Goal: Task Accomplishment & Management: Complete application form

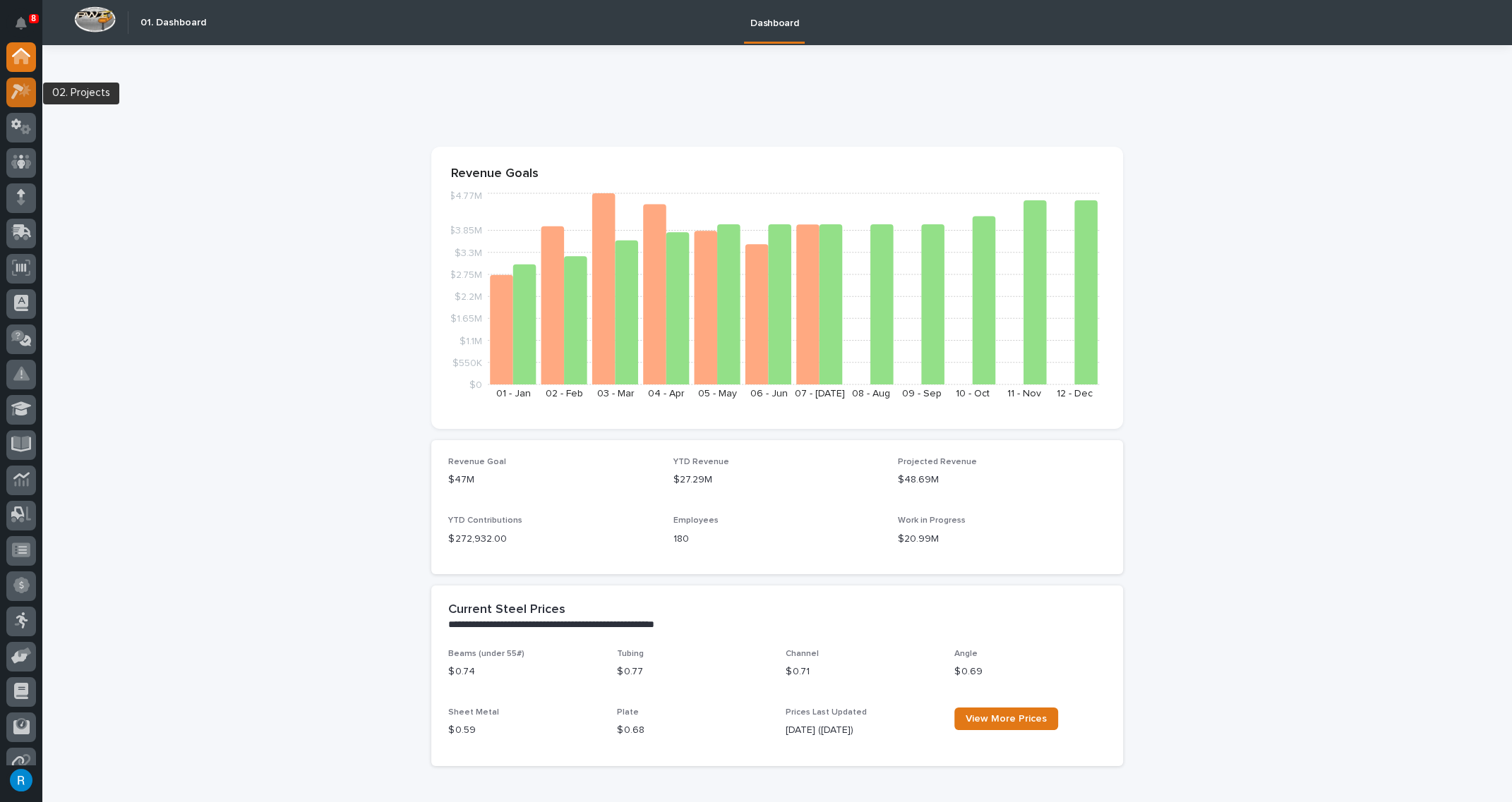
click at [22, 93] on icon at bounding box center [25, 90] width 12 height 14
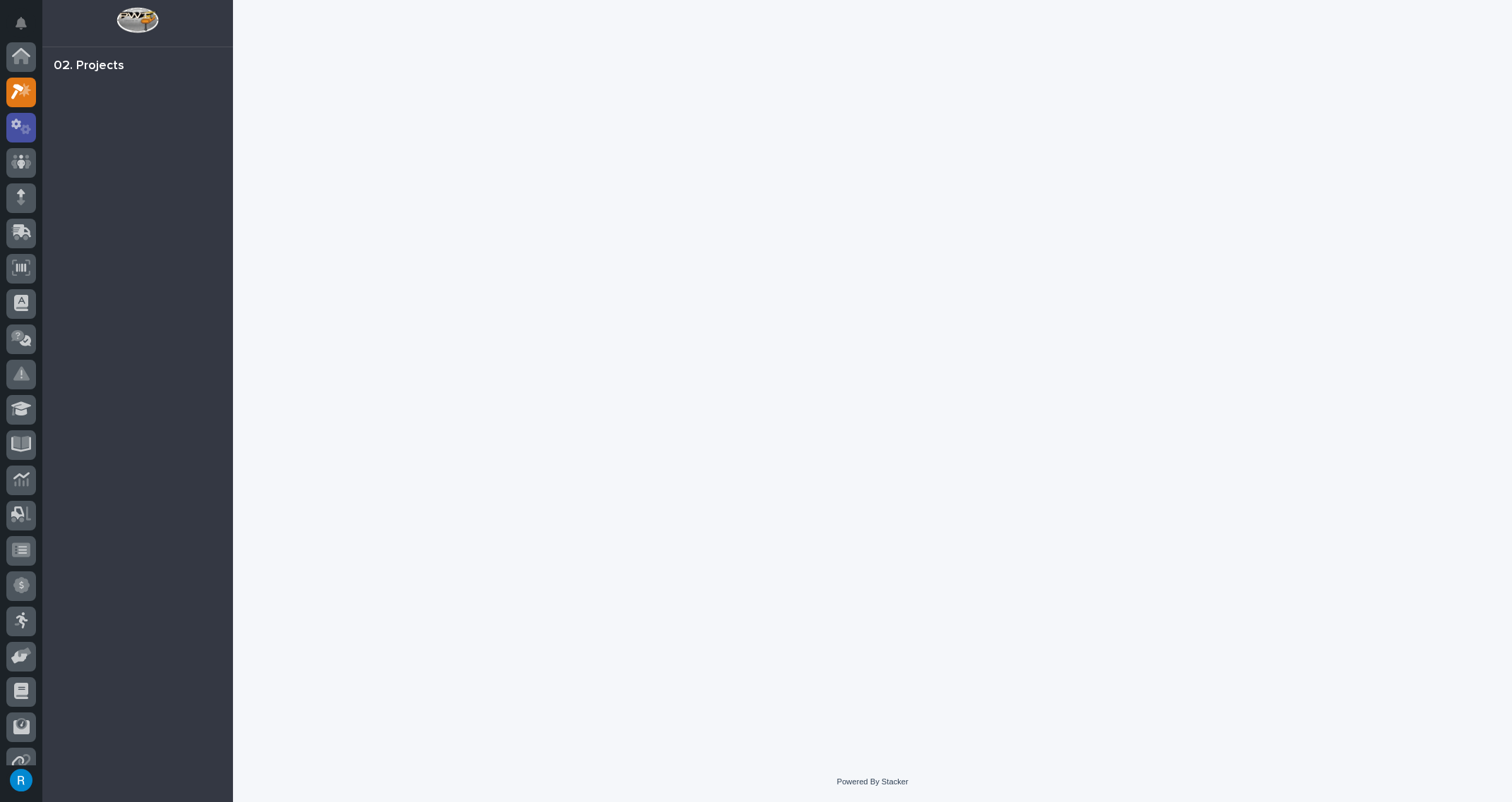
scroll to position [35, 0]
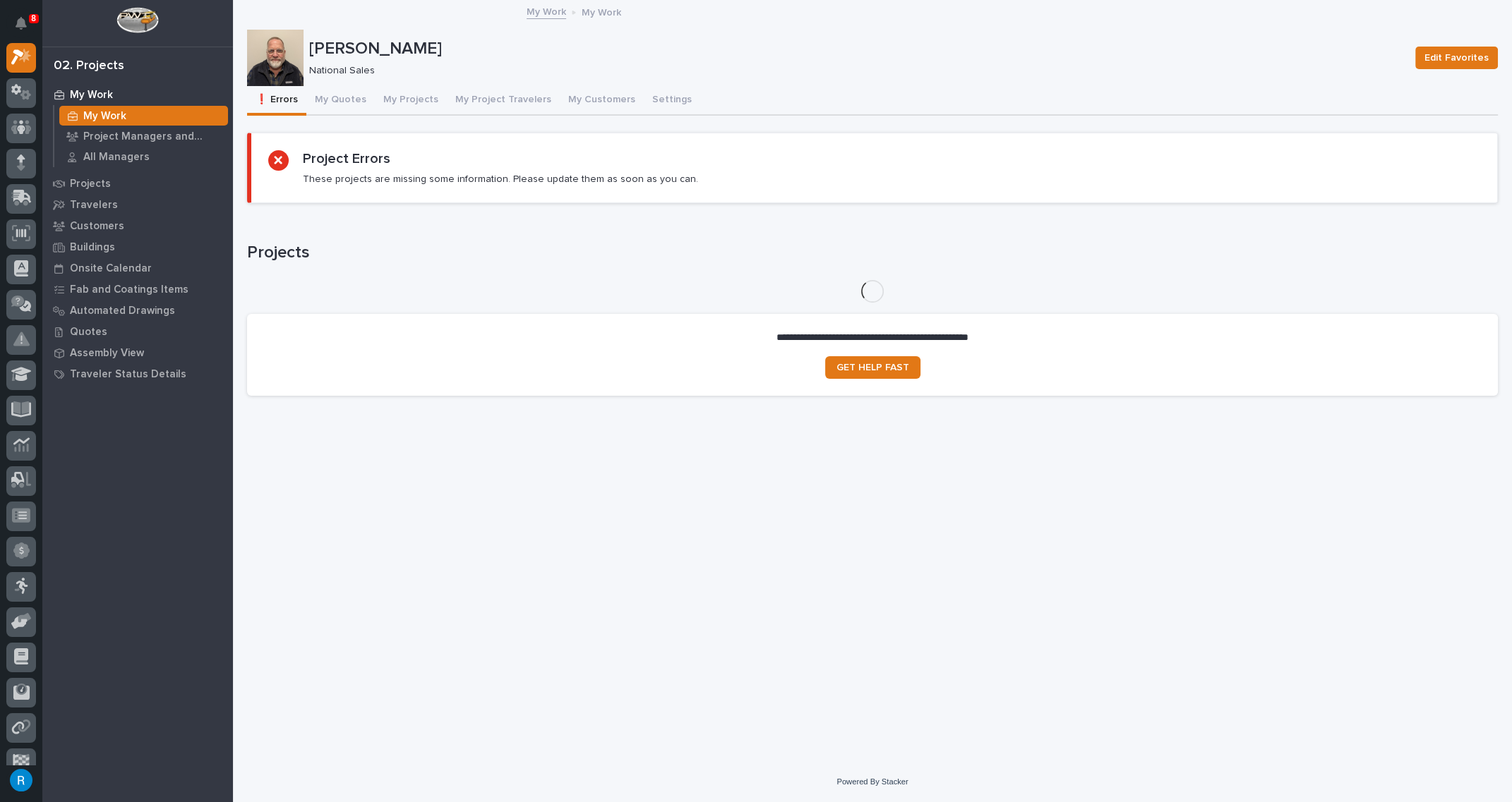
click at [543, 12] on link "My Work" at bounding box center [546, 11] width 39 height 16
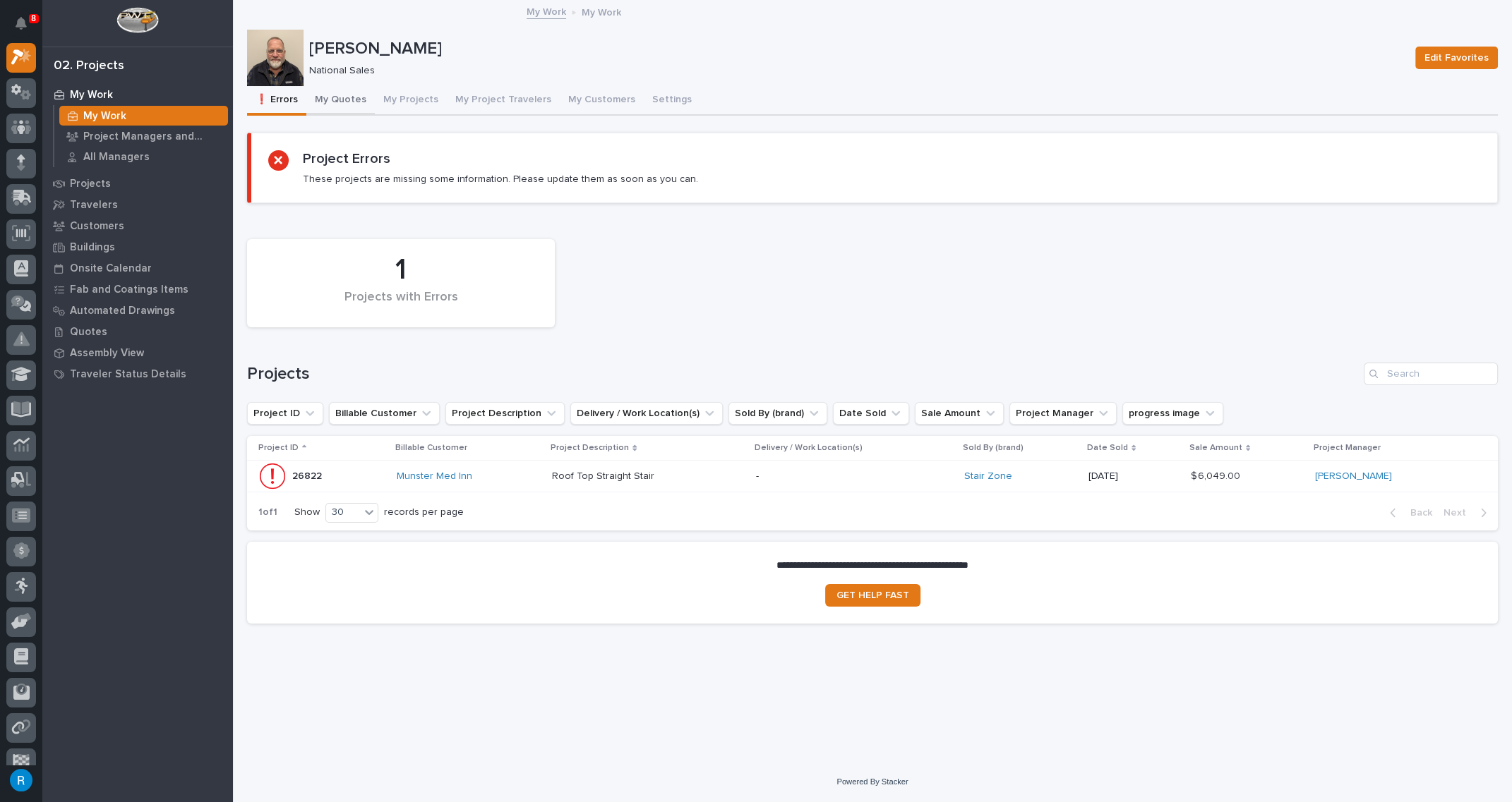
click at [345, 96] on button "My Quotes" at bounding box center [341, 101] width 69 height 29
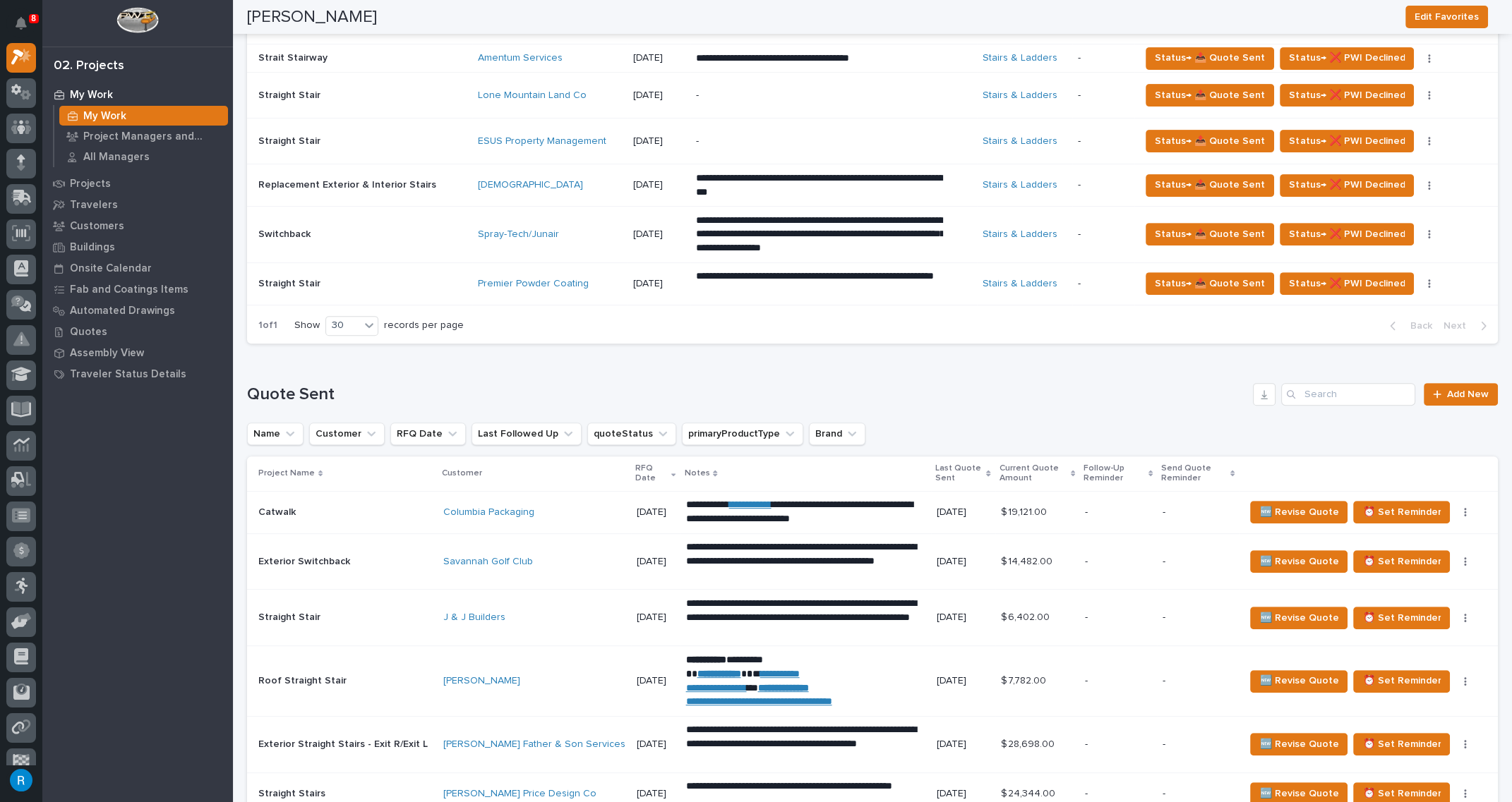
scroll to position [834, 0]
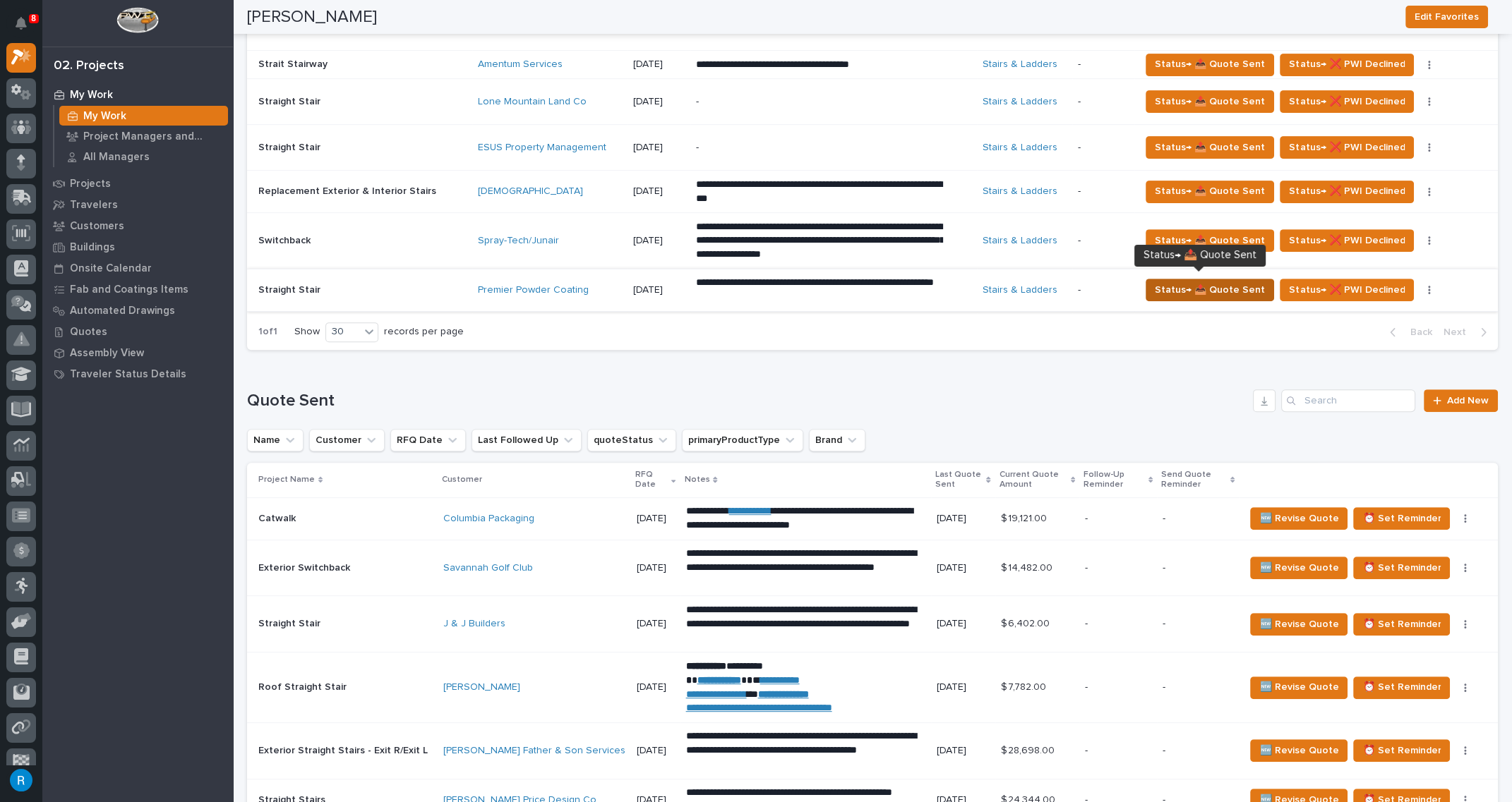
click at [1236, 291] on span "Status→ 📤 Quote Sent" at bounding box center [1209, 290] width 110 height 17
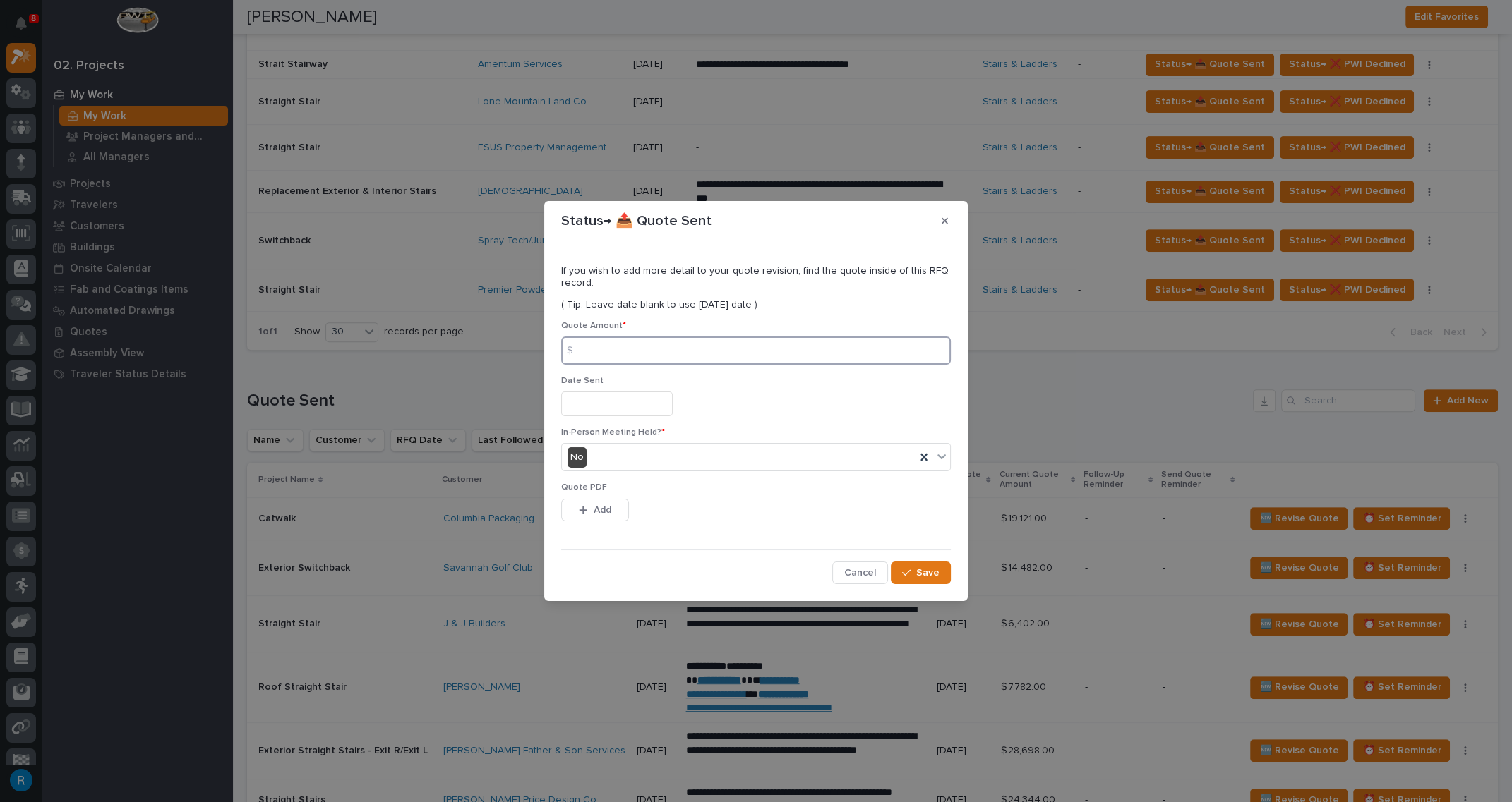
click at [638, 355] on input at bounding box center [756, 350] width 390 height 29
type input "5143.00"
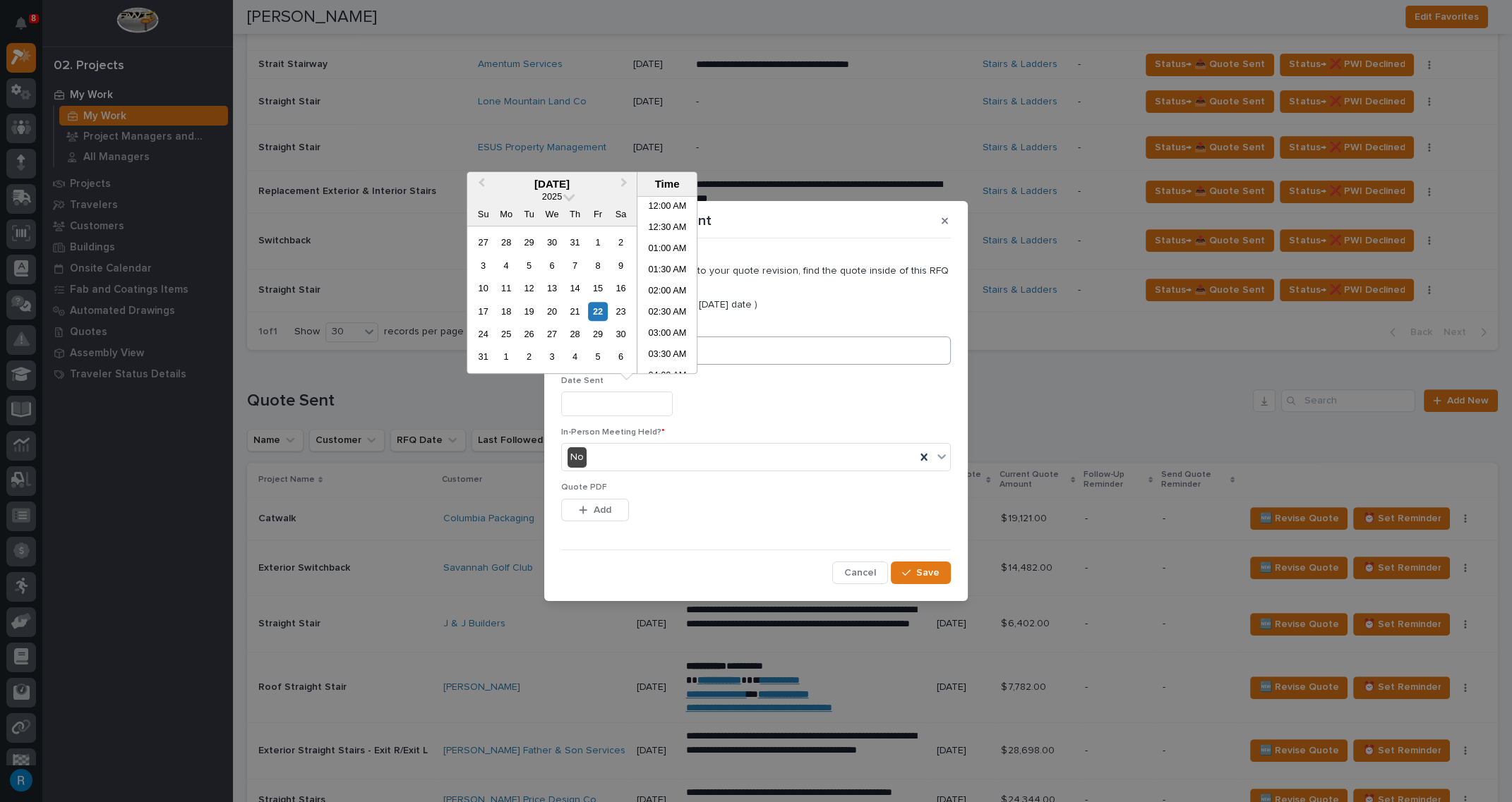
scroll to position [451, 0]
click at [597, 312] on div "22" at bounding box center [597, 311] width 19 height 19
type input "**********"
click at [717, 519] on div "This file cannot be opened Download File Add" at bounding box center [756, 513] width 390 height 29
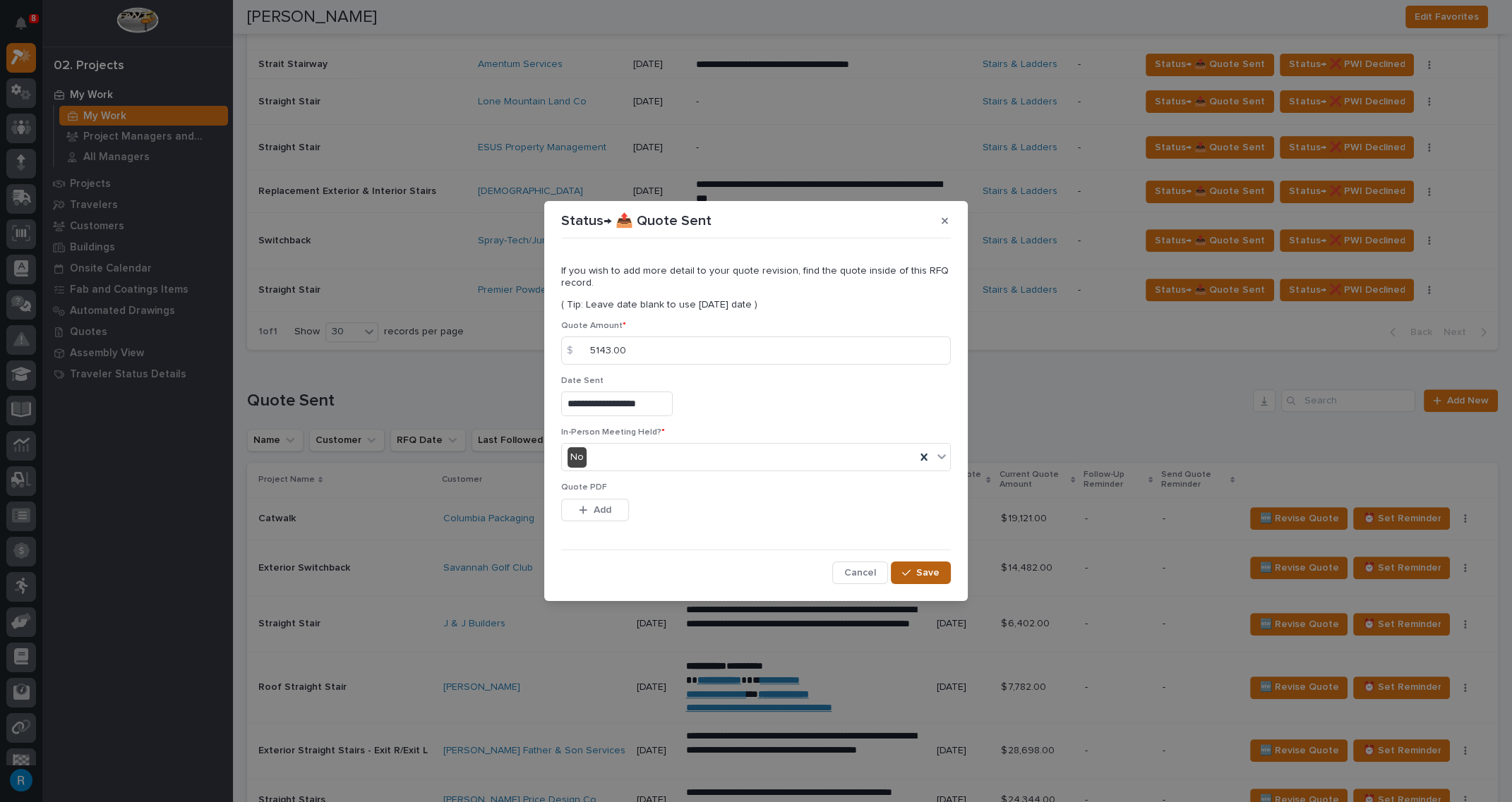
click at [916, 570] on div "button" at bounding box center [909, 573] width 14 height 10
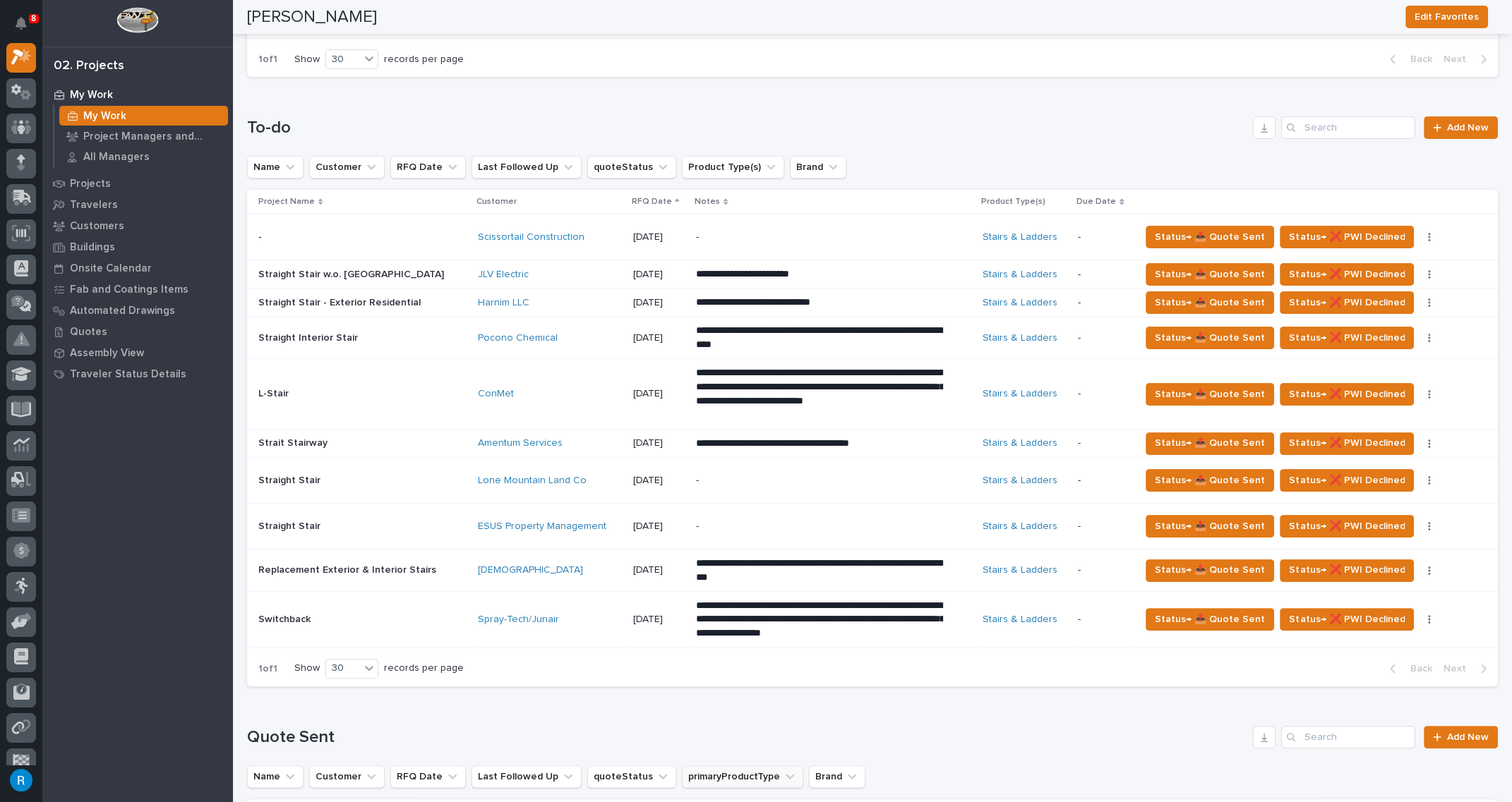
scroll to position [448, 0]
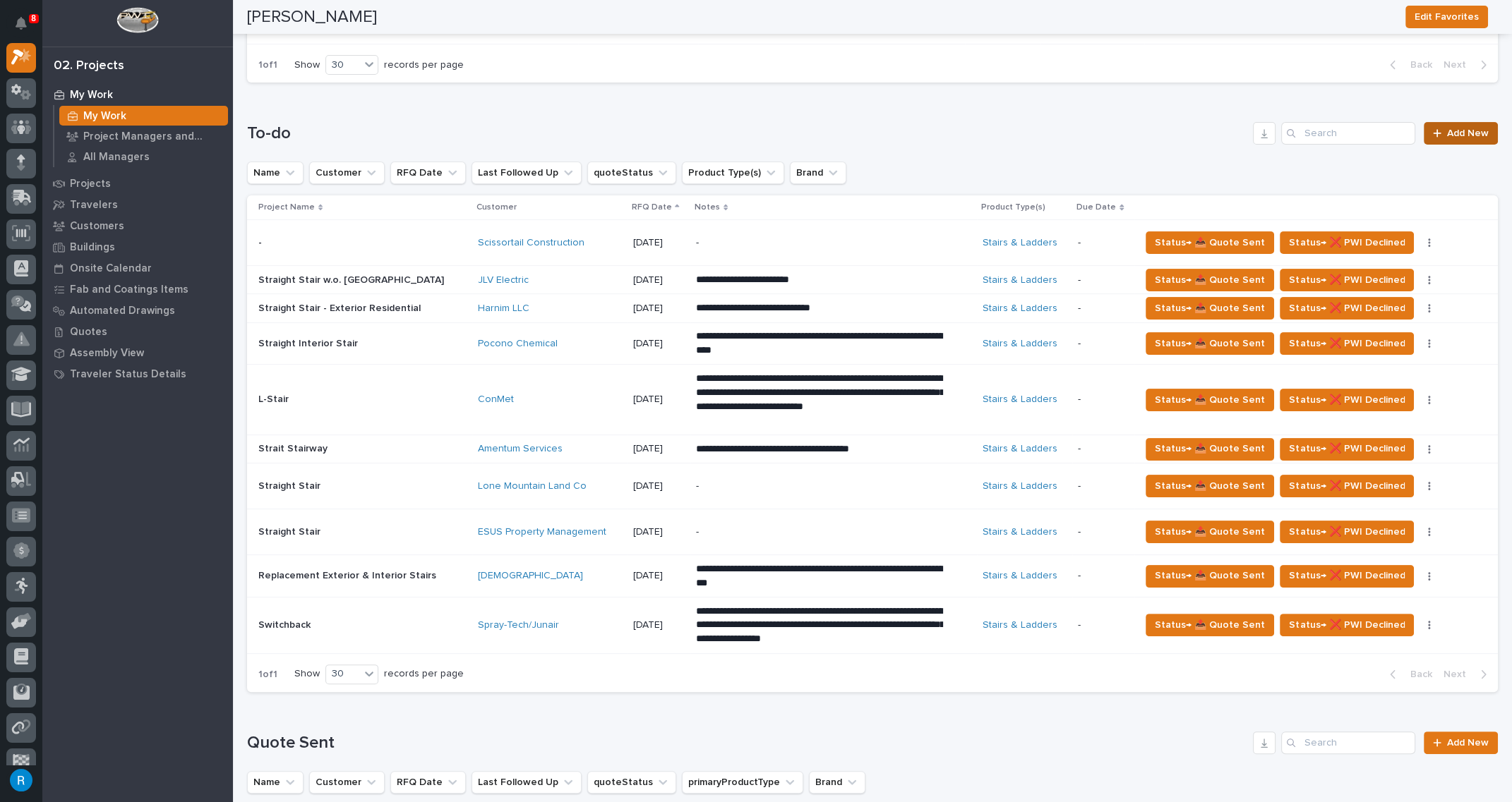
click at [1458, 136] on span "Add New" at bounding box center [1468, 133] width 42 height 10
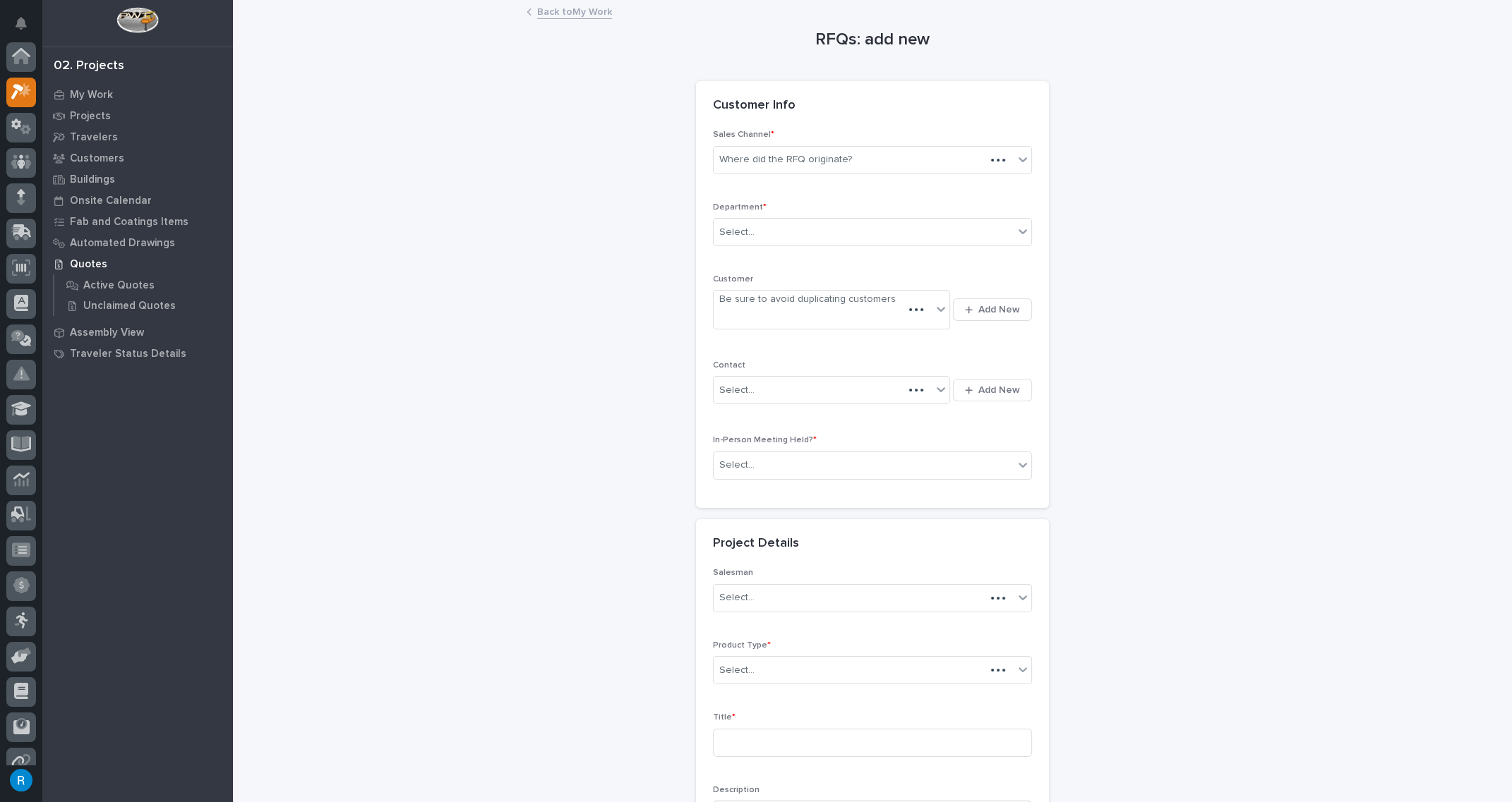
scroll to position [35, 0]
click at [819, 160] on div "Where did the RFQ originate?" at bounding box center [785, 159] width 133 height 15
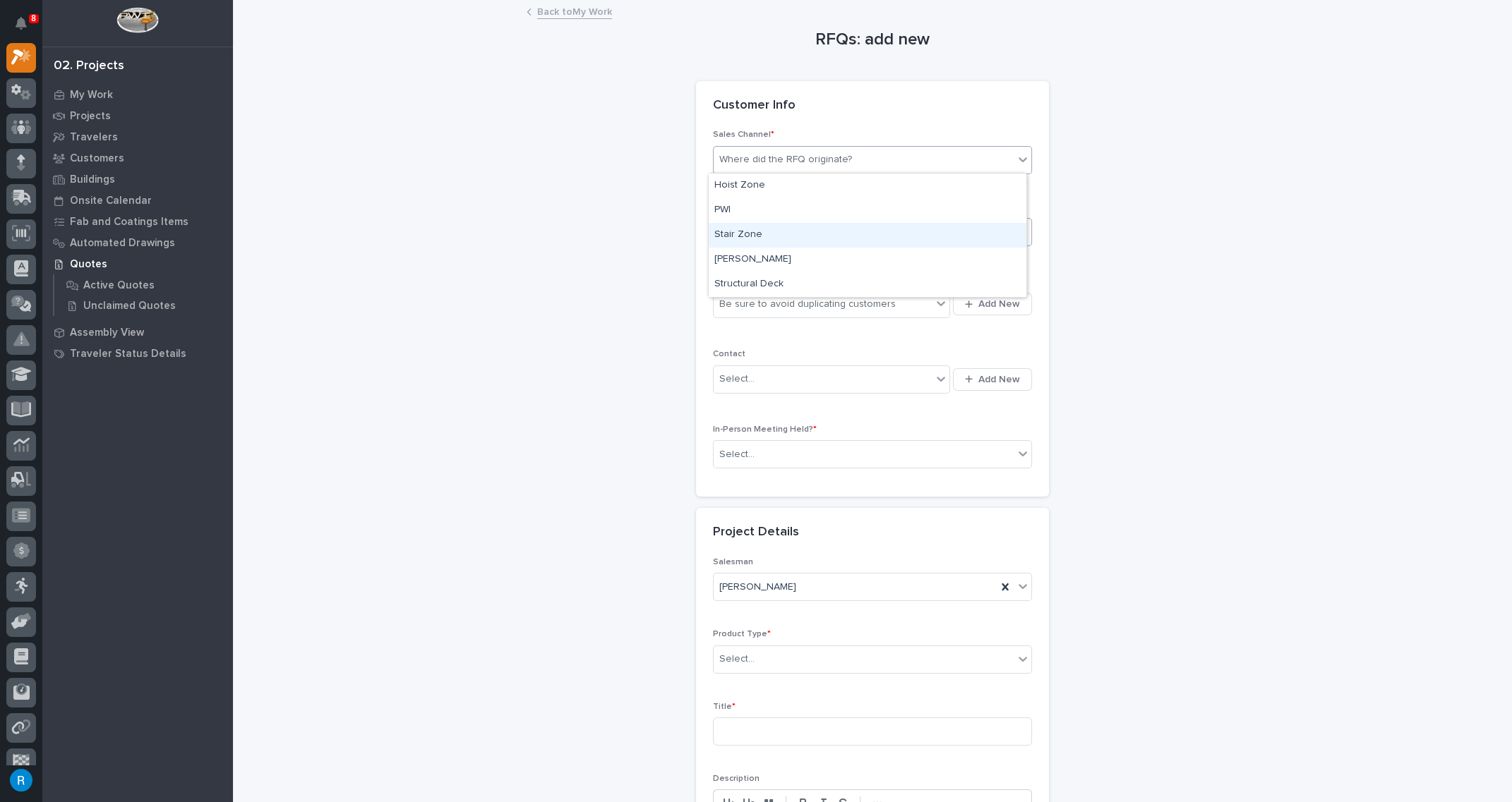
click at [722, 237] on div "Stair Zone" at bounding box center [867, 235] width 317 height 25
click at [727, 233] on div "Select..." at bounding box center [737, 232] width 36 height 15
click at [724, 256] on span "National Sales" at bounding box center [750, 257] width 71 height 15
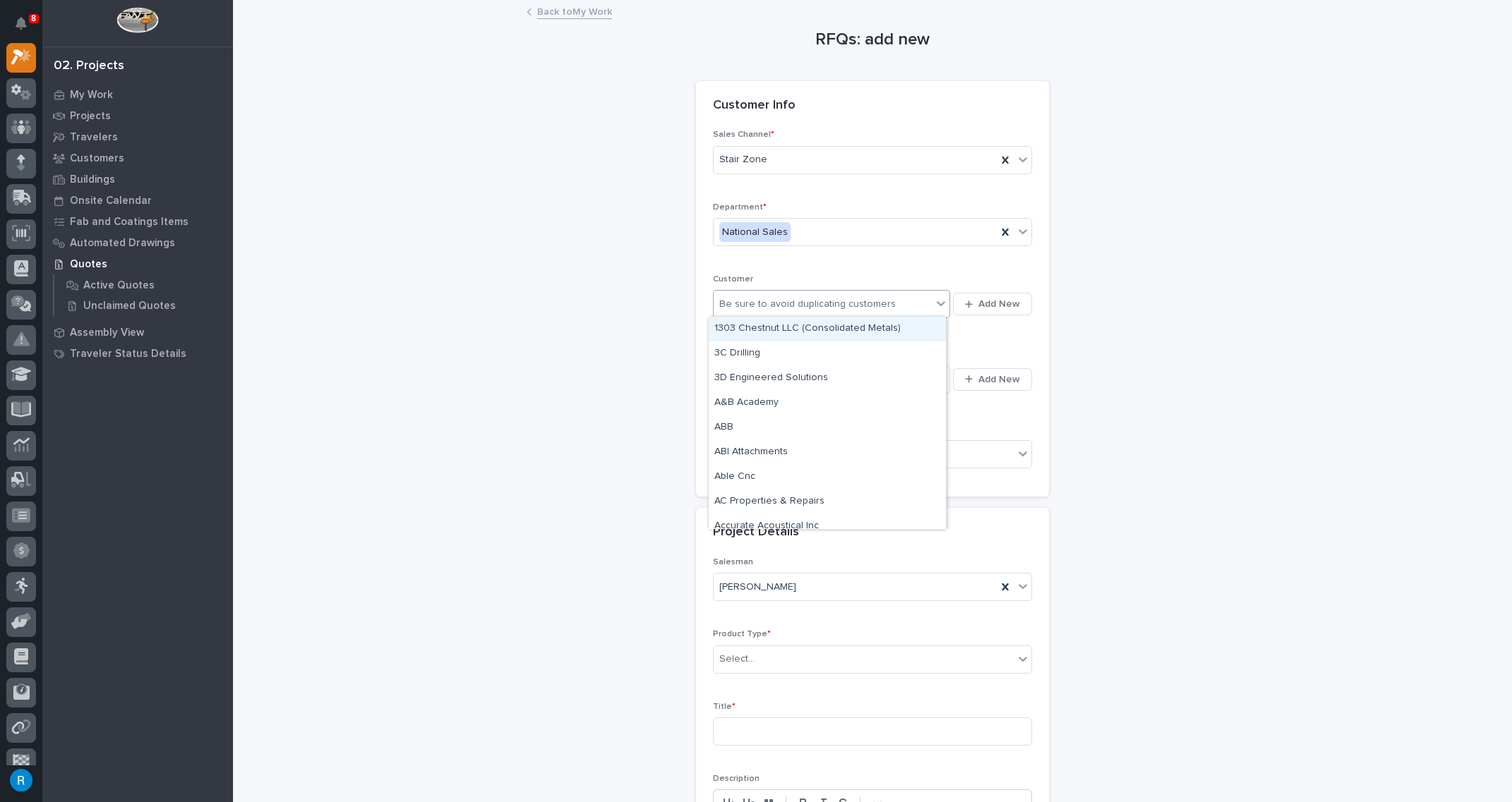
click at [900, 303] on div "Be sure to avoid duplicating customers" at bounding box center [822, 304] width 218 height 23
type input "**"
click at [994, 304] on span "Add New" at bounding box center [999, 304] width 42 height 12
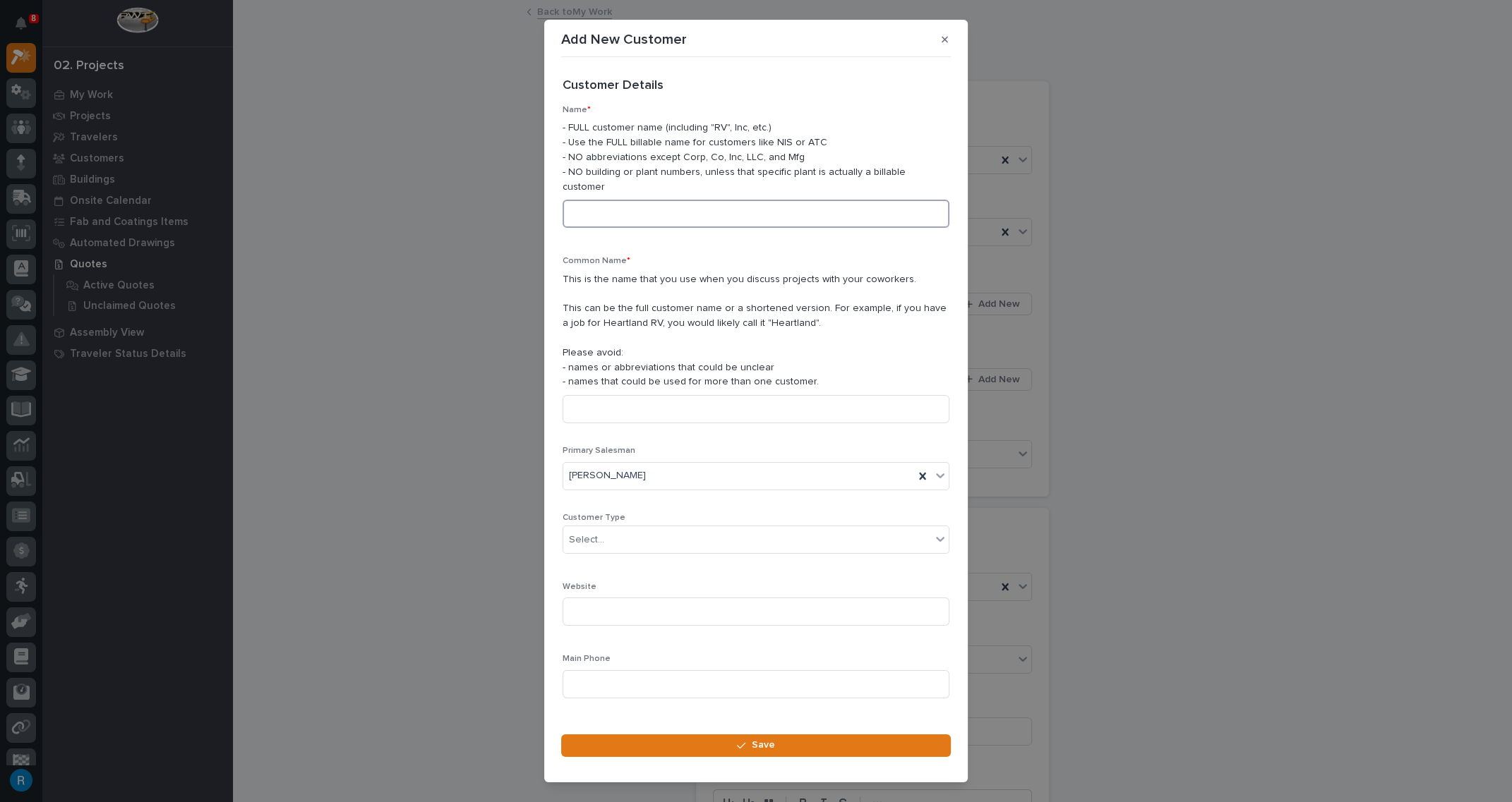
click at [592, 201] on input at bounding box center [756, 214] width 387 height 29
type input "DCBEANE & Assoc. Construction"
click at [589, 398] on input at bounding box center [756, 409] width 387 height 29
type input "DCBEANE & Assoc. Construction"
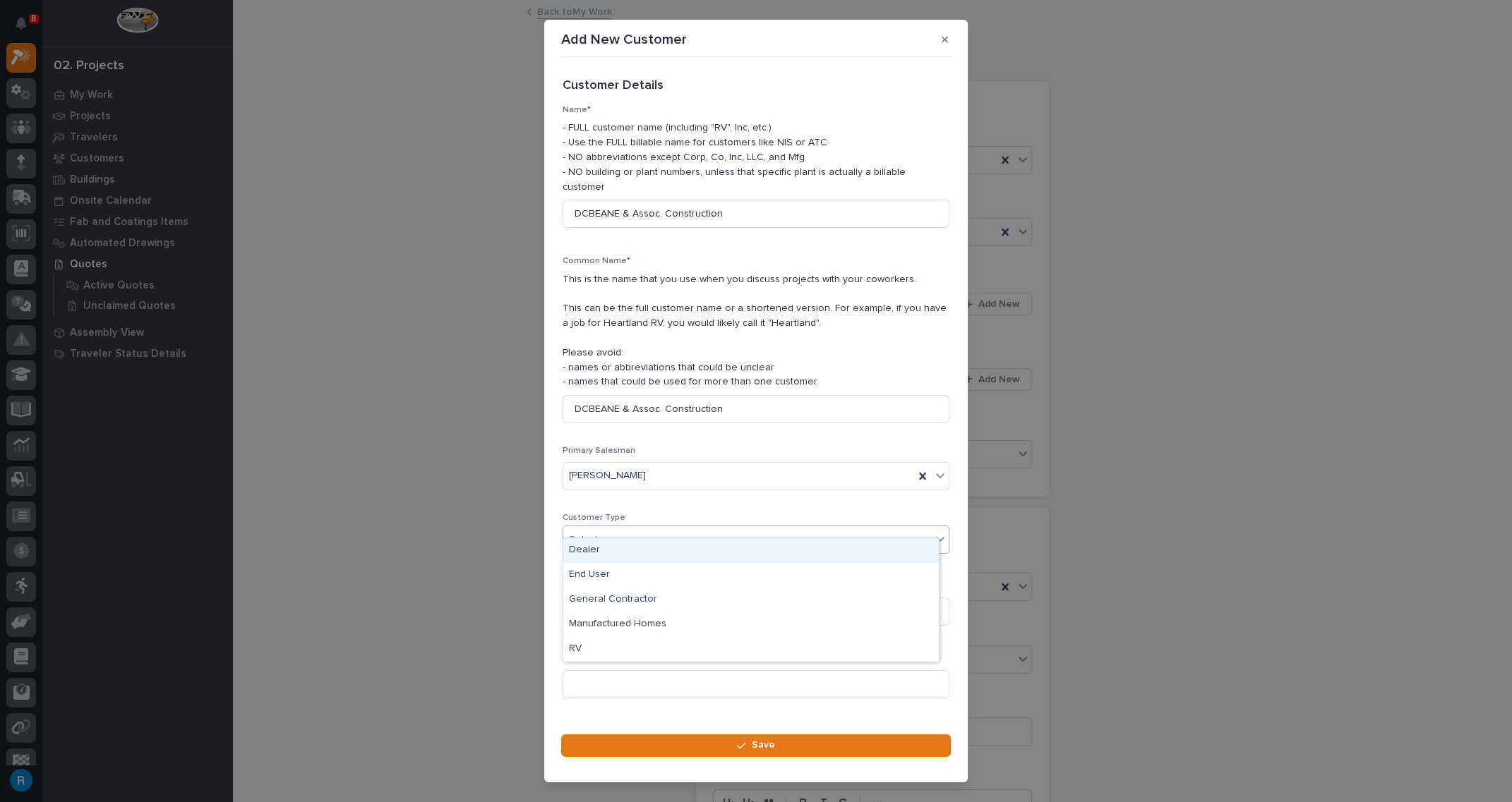
click at [613, 529] on div "Select..." at bounding box center [747, 540] width 368 height 23
click at [595, 572] on div "End User" at bounding box center [751, 575] width 375 height 25
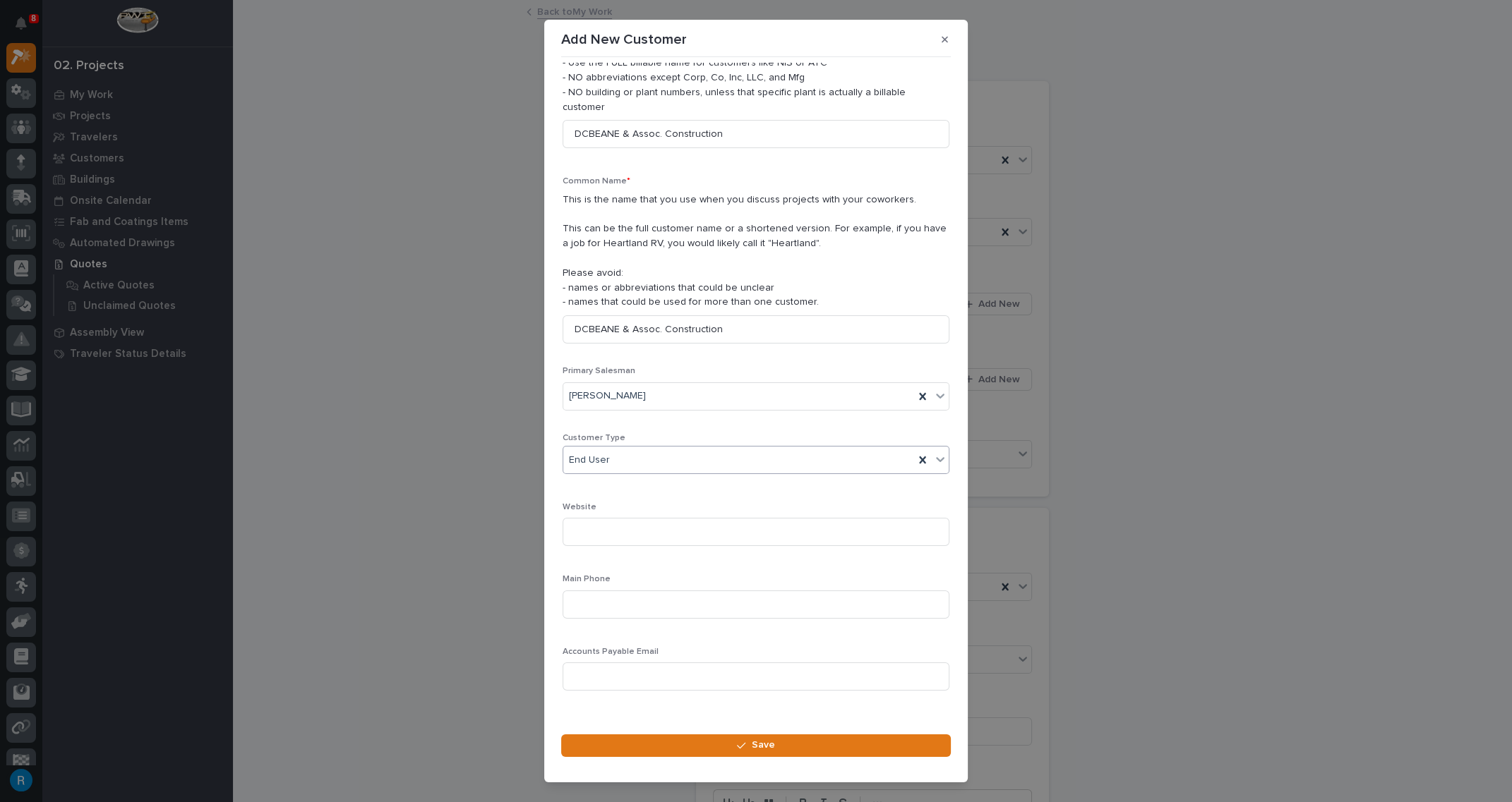
scroll to position [80, 0]
click at [576, 590] on input at bounding box center [756, 604] width 387 height 29
type input "[PHONE_NUMBER]"
click at [571, 517] on input at bounding box center [756, 531] width 387 height 29
paste input "[DOMAIN_NAME]"
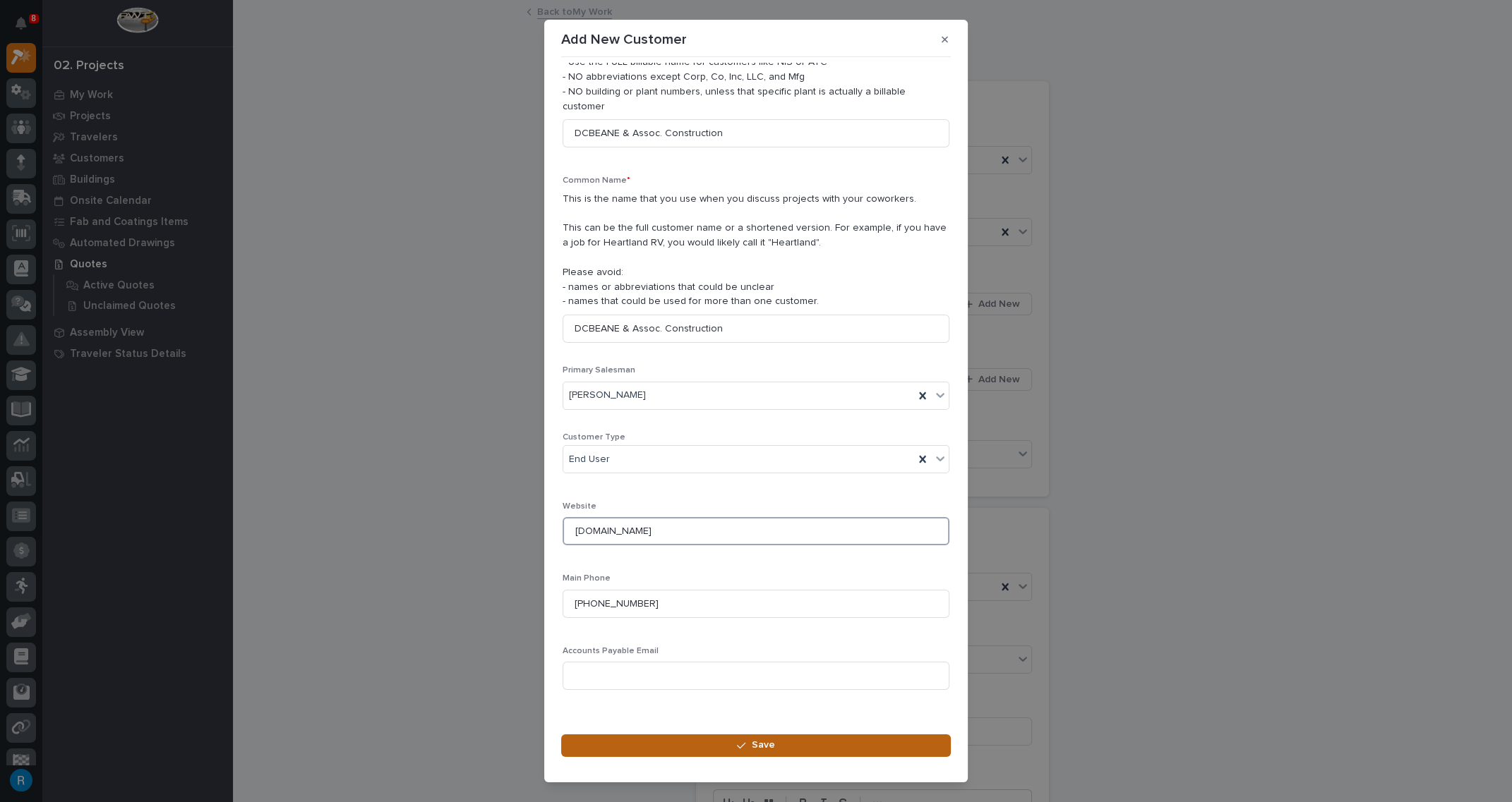
type input "[DOMAIN_NAME]"
click at [764, 747] on span "Save" at bounding box center [763, 745] width 23 height 12
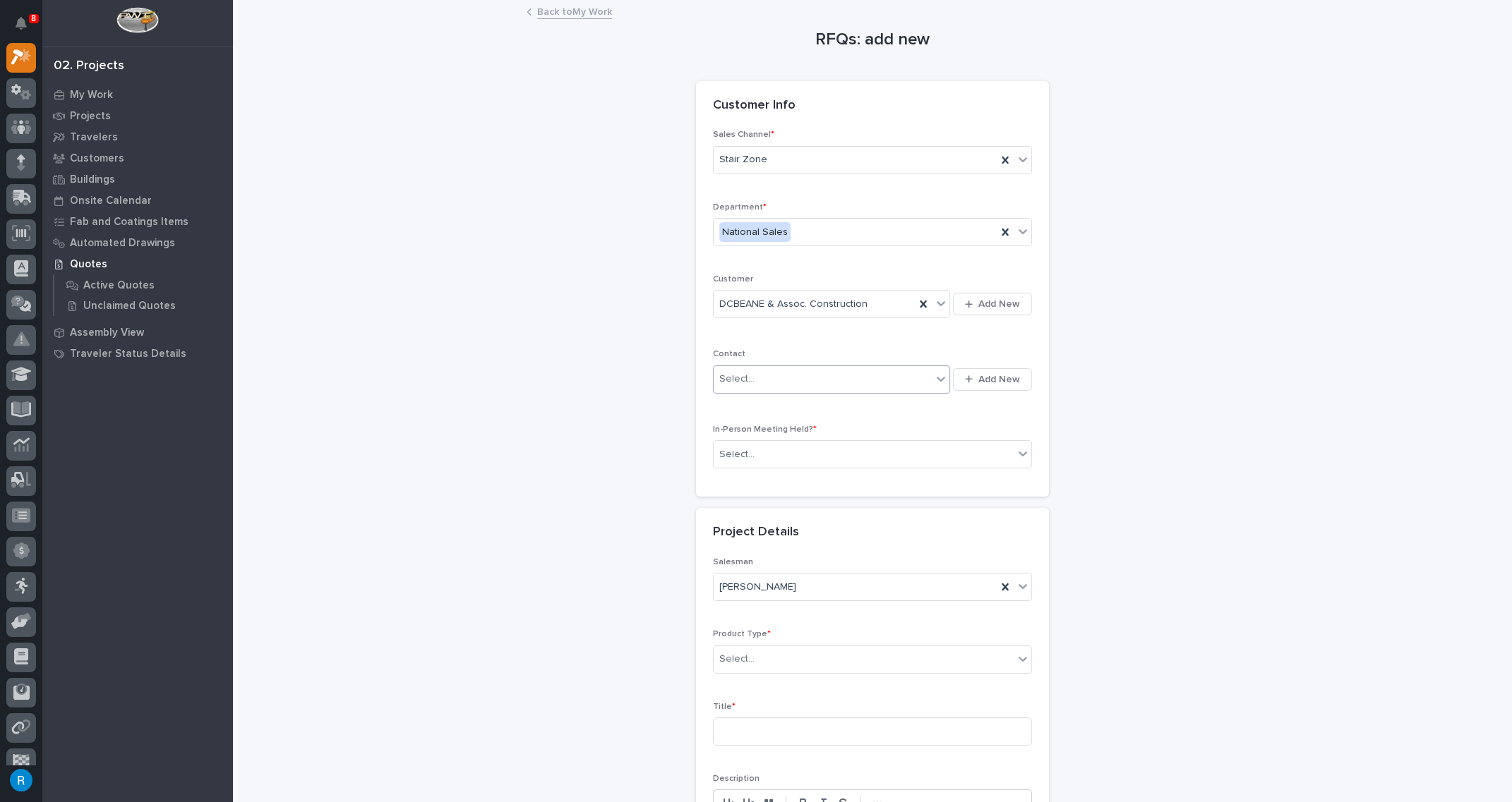
click at [765, 374] on div "Select..." at bounding box center [822, 379] width 218 height 23
click at [887, 377] on div "Select..." at bounding box center [822, 379] width 218 height 23
click at [992, 378] on span "Add New" at bounding box center [999, 380] width 42 height 12
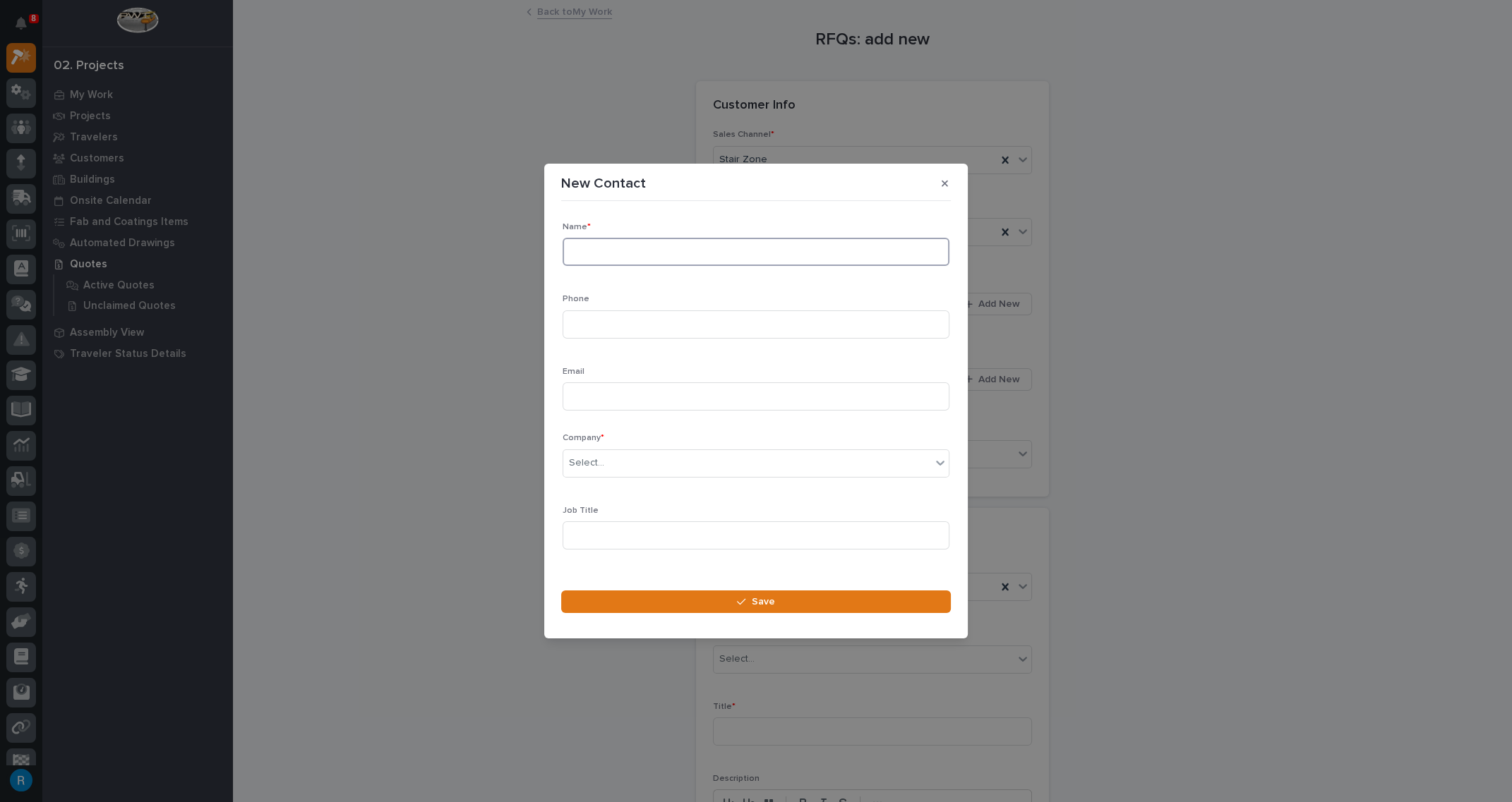
click at [584, 250] on input at bounding box center [756, 252] width 387 height 29
type input "[PERSON_NAME]"
type input "[PHONE_NUMBER]"
type input "[EMAIL_ADDRESS][DOMAIN_NAME]"
click at [809, 468] on div "Select..." at bounding box center [747, 463] width 368 height 23
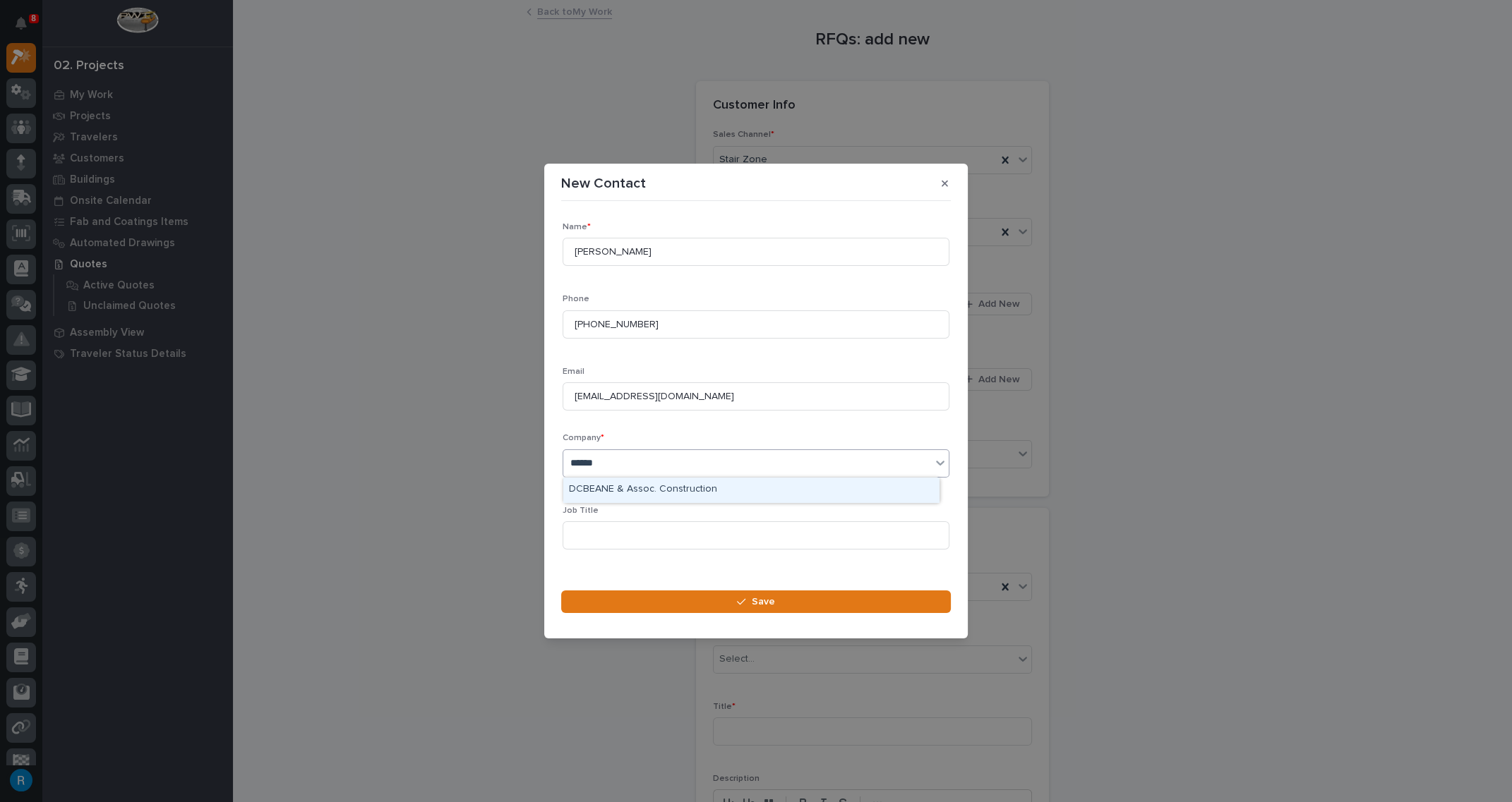
type input "*******"
click at [675, 489] on div "DCBEANE & Assoc. Construction" at bounding box center [751, 490] width 375 height 25
click at [606, 533] on input at bounding box center [756, 535] width 387 height 29
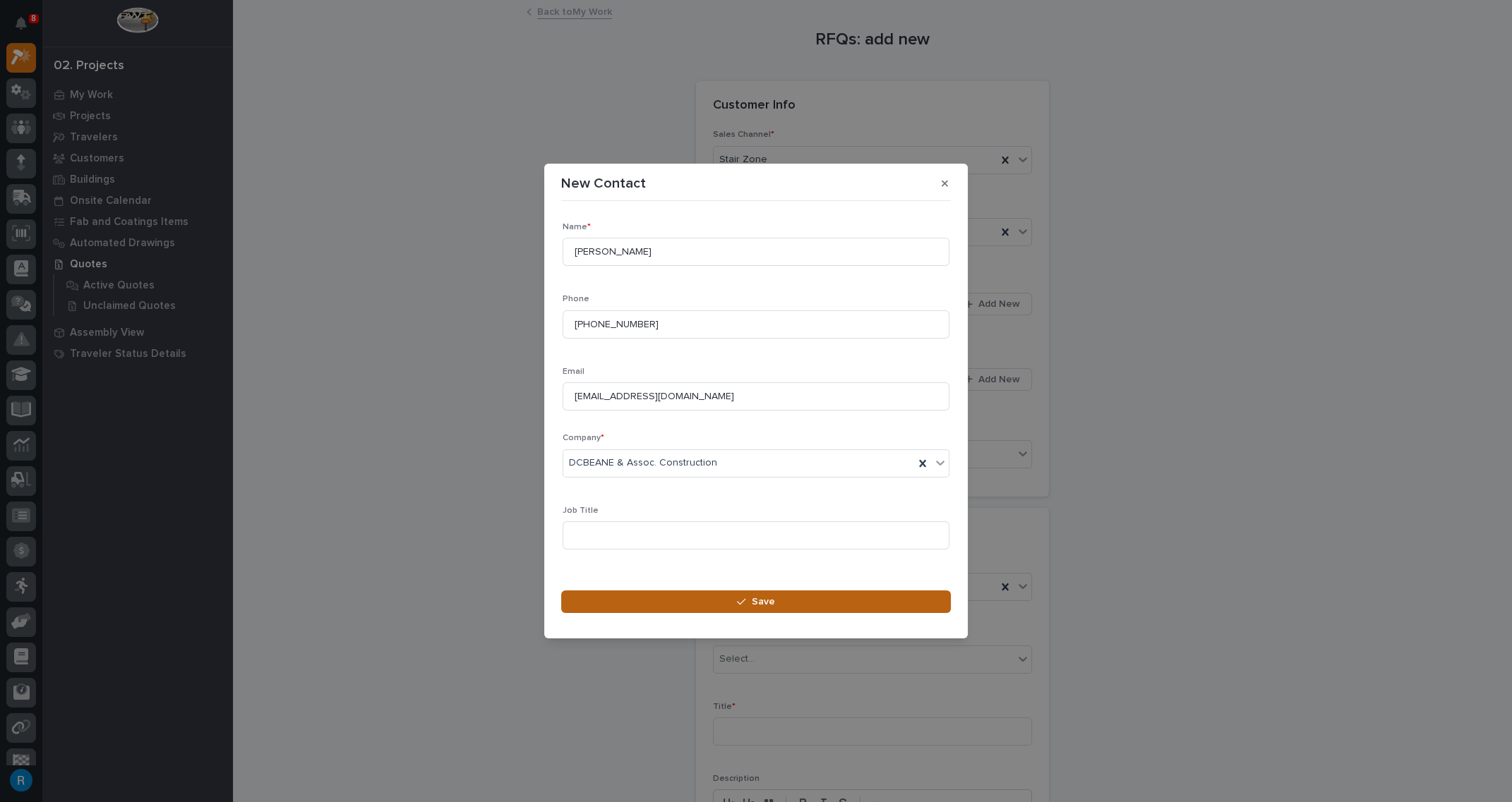
click at [757, 598] on span "Save" at bounding box center [763, 601] width 23 height 12
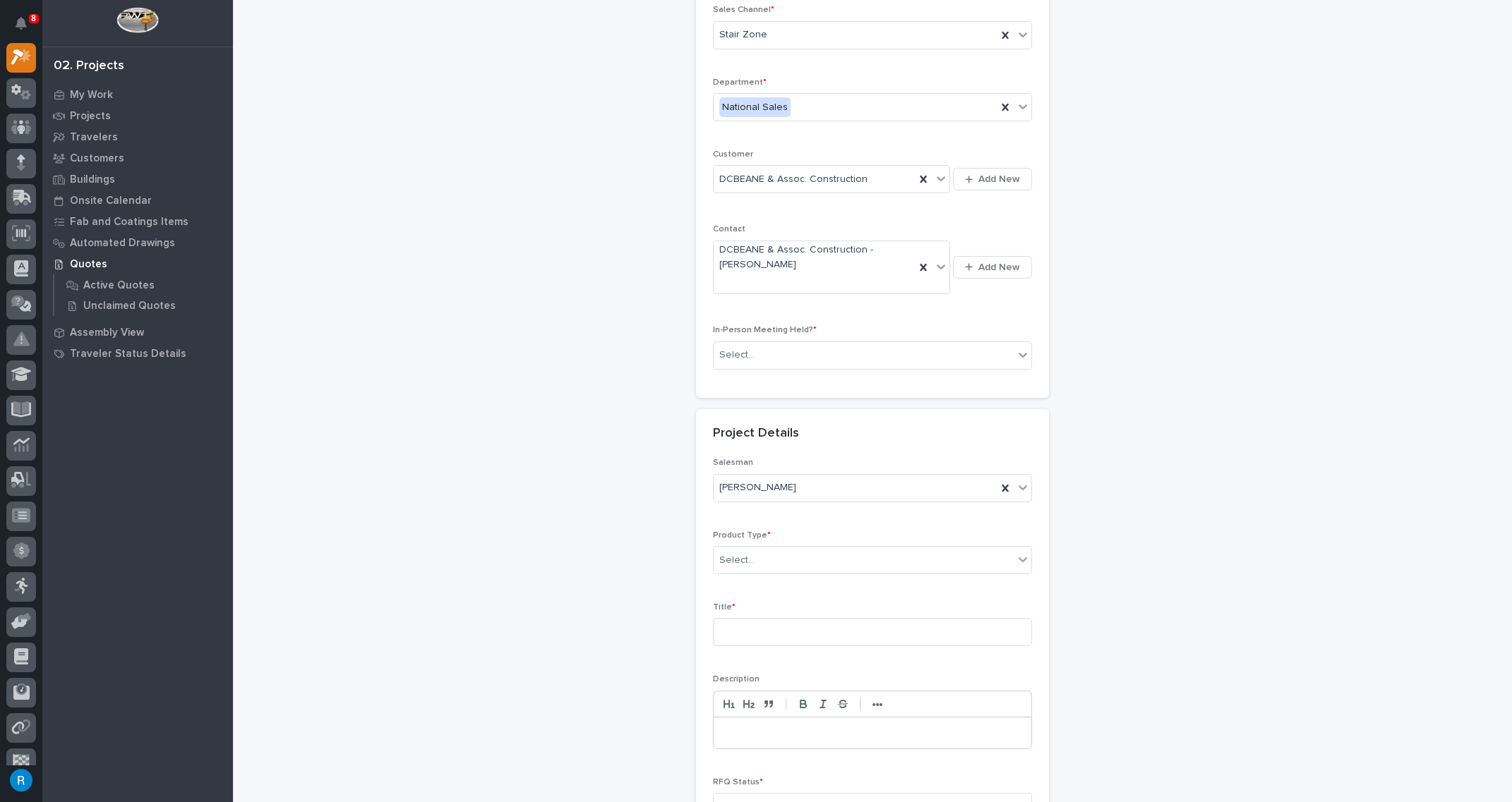
scroll to position [0, 0]
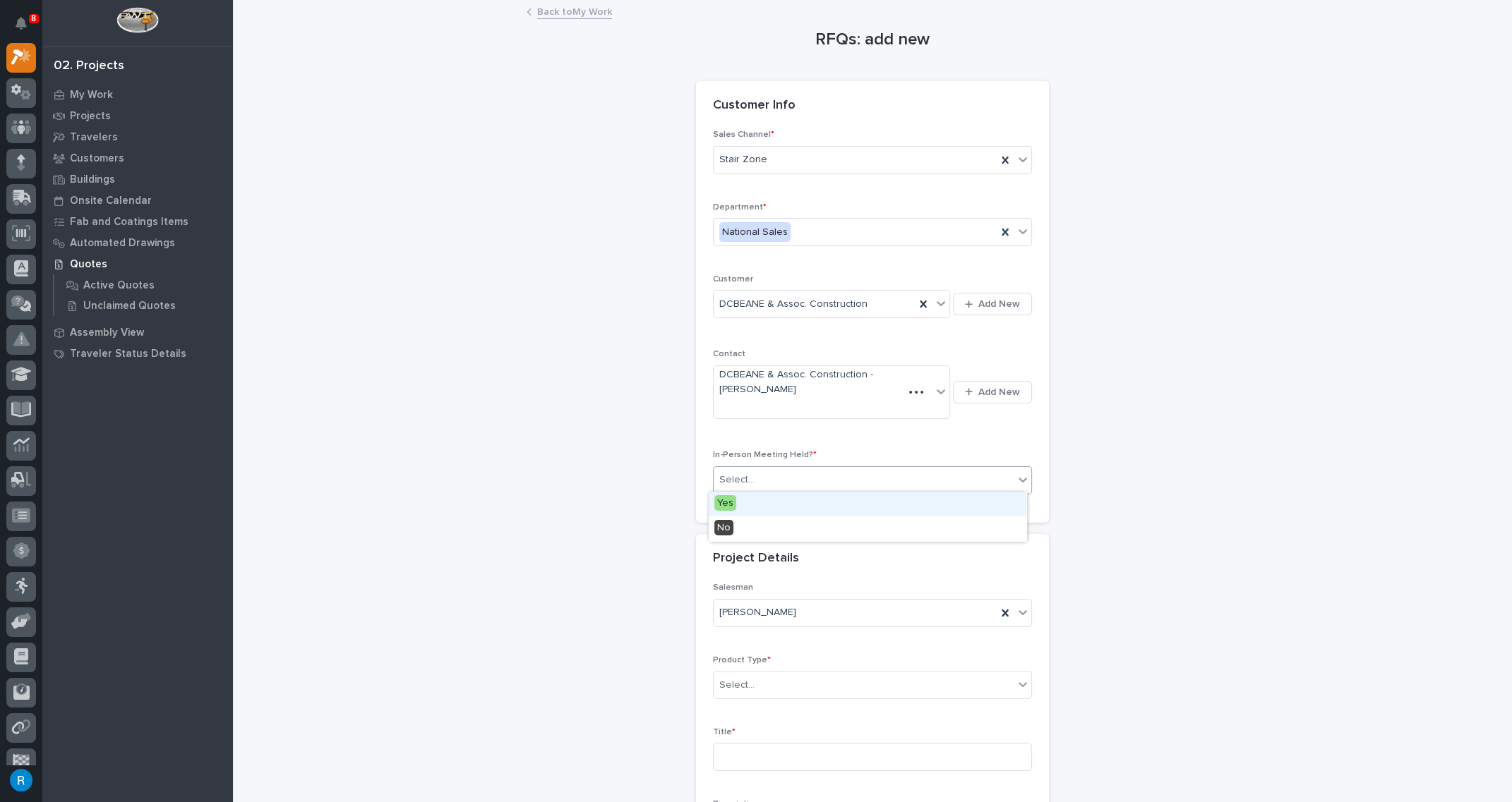
click at [804, 476] on div "Select..." at bounding box center [863, 480] width 300 height 23
click at [723, 530] on span "No" at bounding box center [724, 528] width 19 height 15
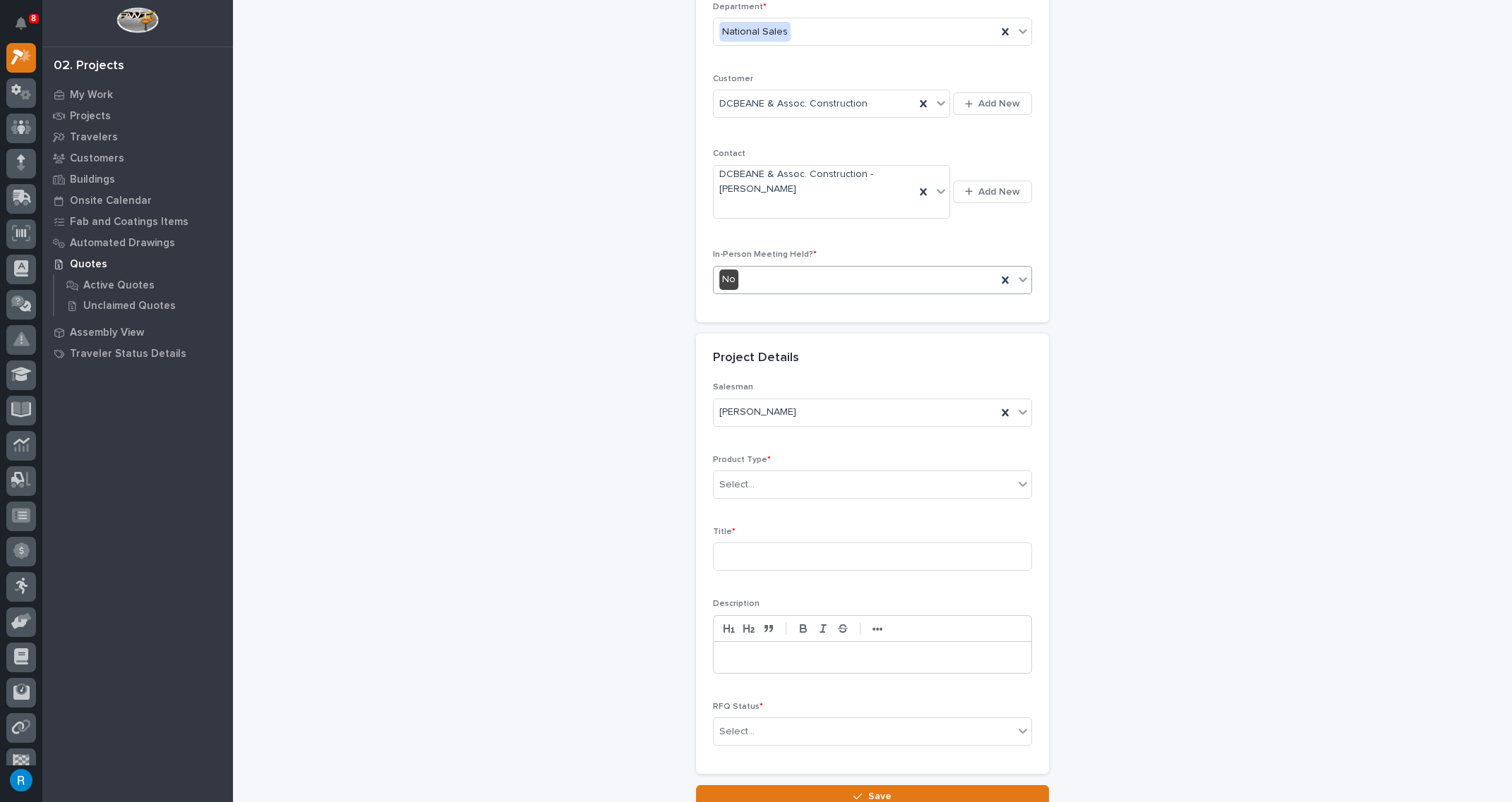
scroll to position [256, 0]
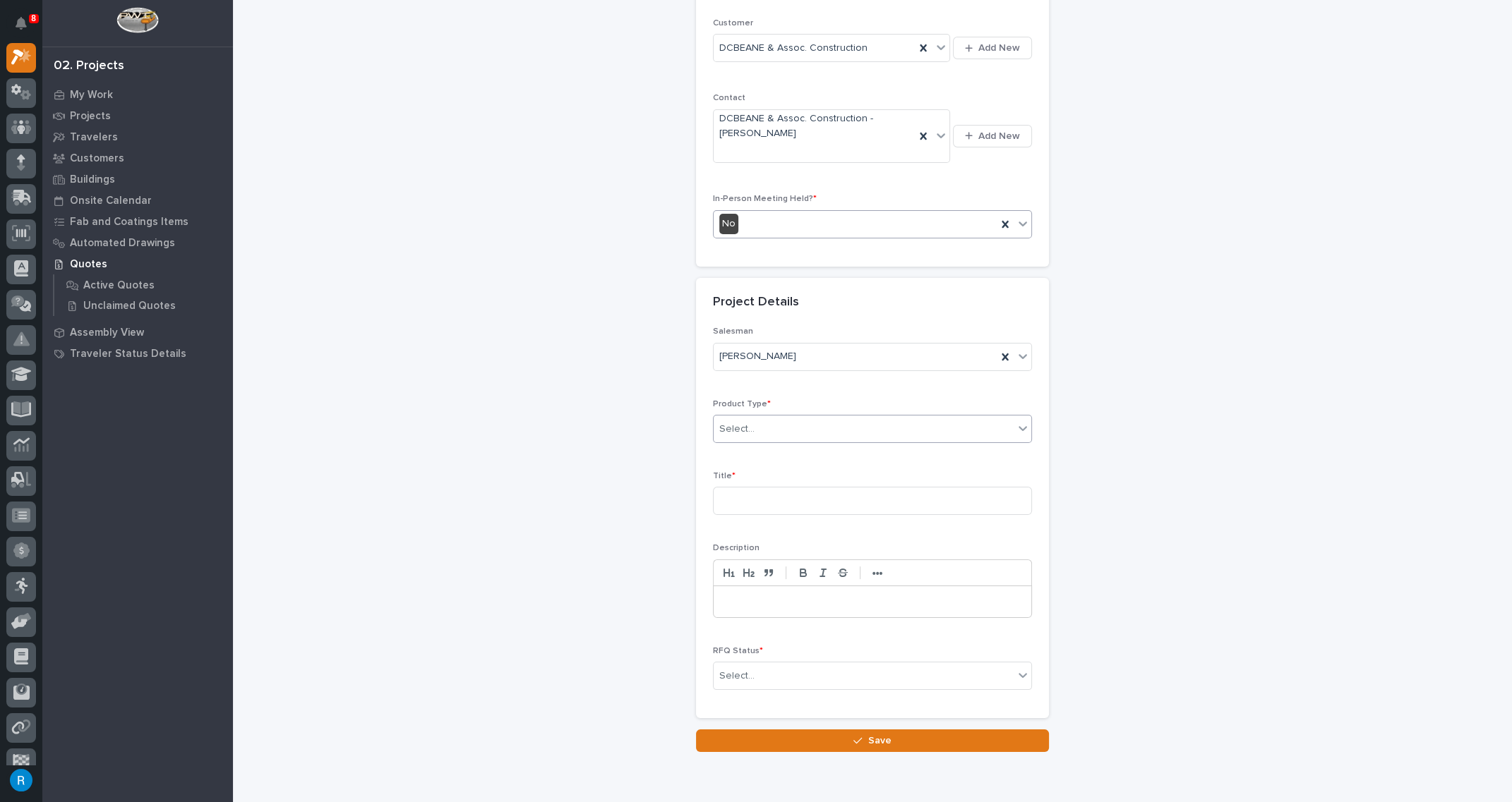
click at [764, 428] on div "Select..." at bounding box center [863, 429] width 300 height 23
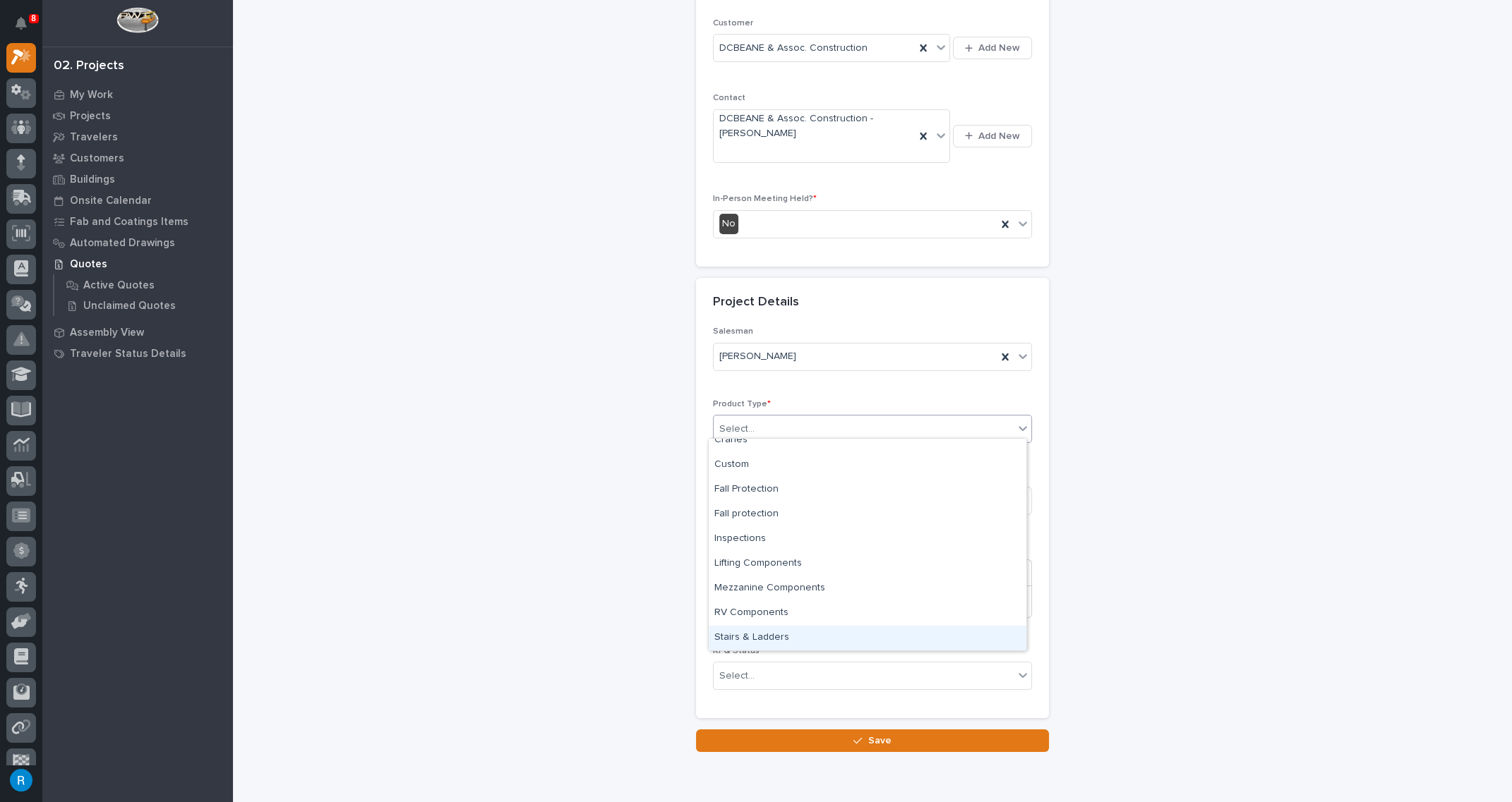
click at [744, 633] on div "Stairs & Ladders" at bounding box center [867, 638] width 317 height 25
click at [746, 497] on input at bounding box center [872, 501] width 319 height 29
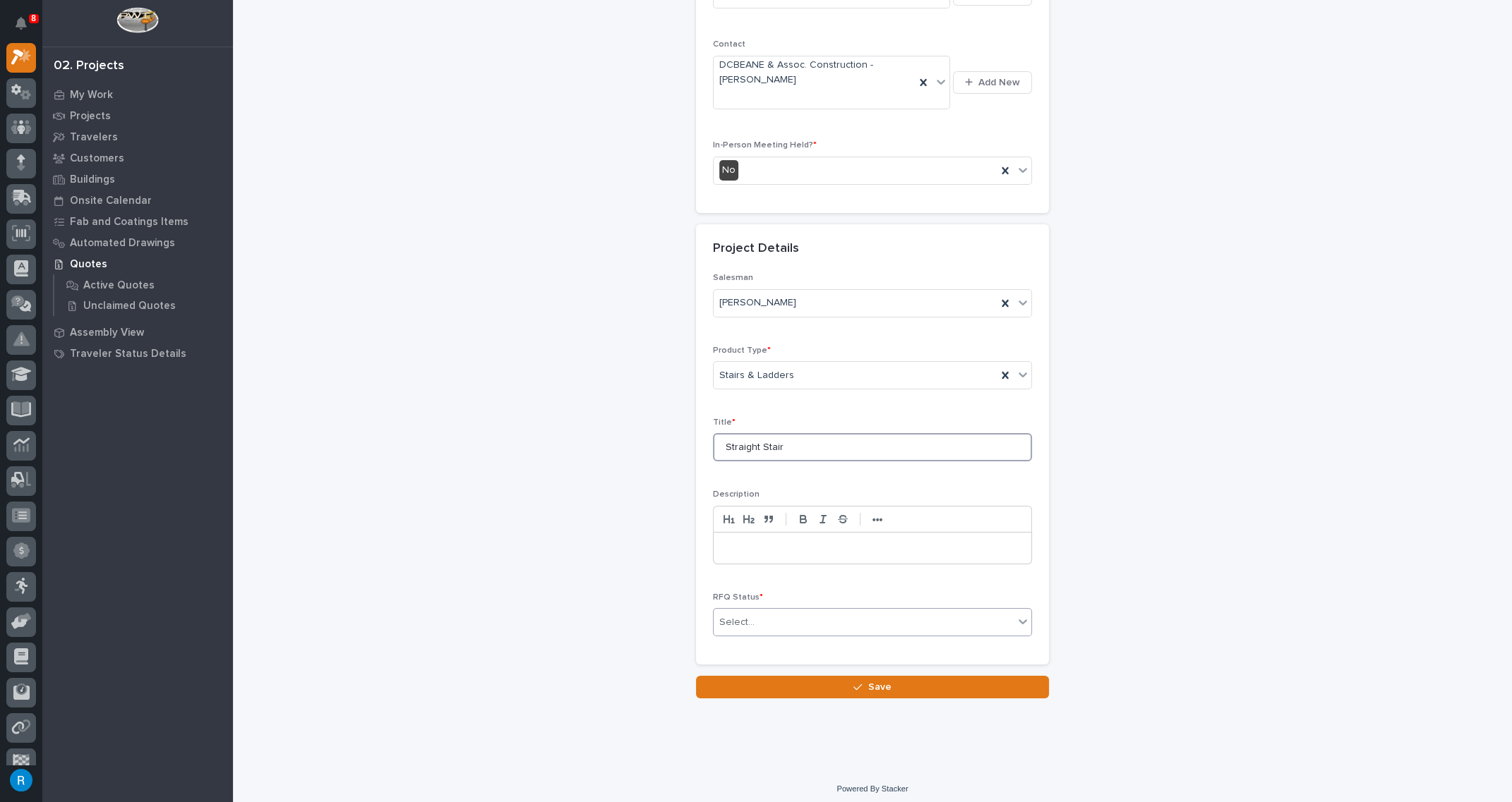
type input "Straight Stair"
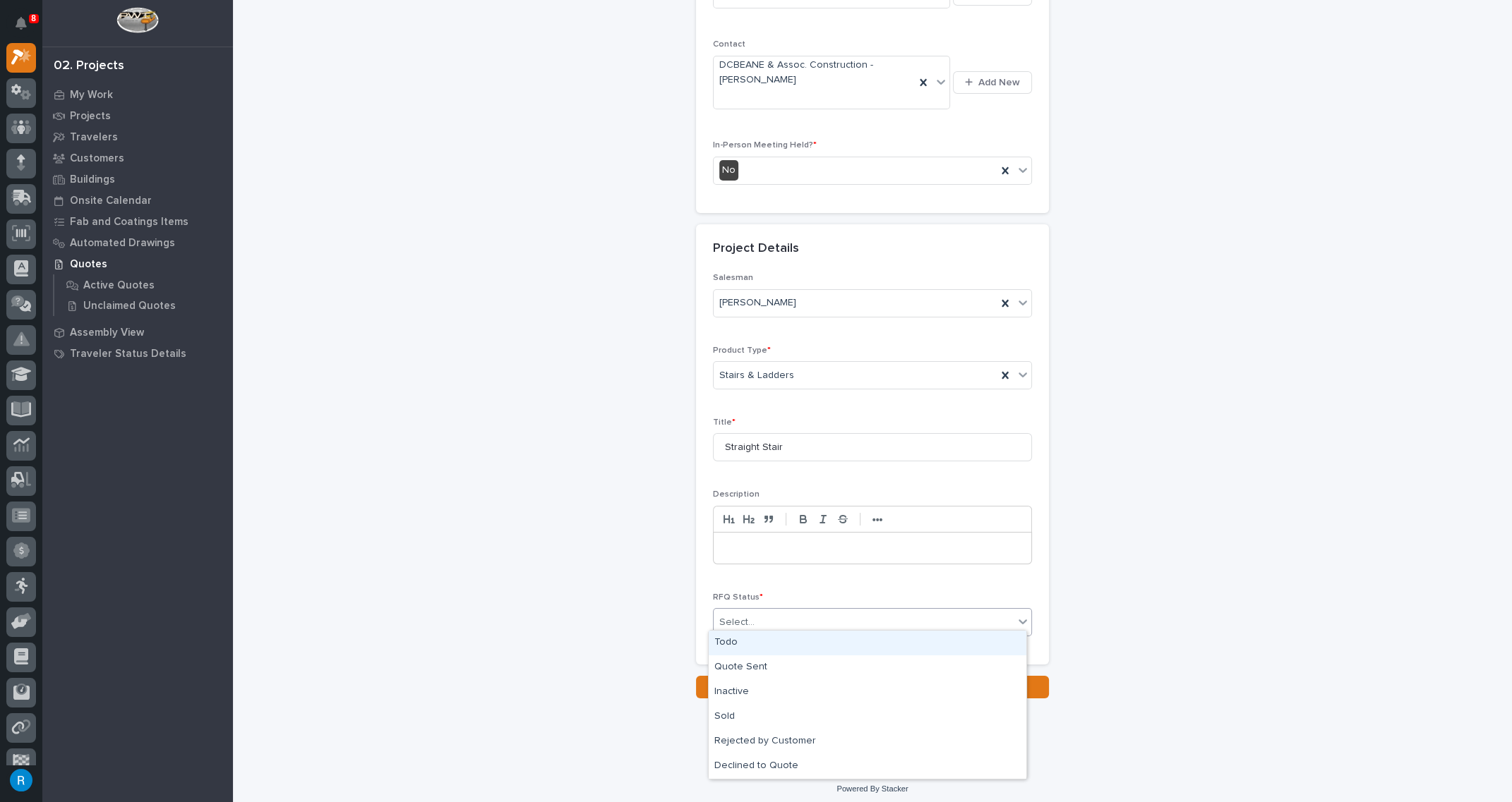
click at [808, 622] on div "Select..." at bounding box center [863, 623] width 300 height 23
click at [722, 641] on div "Todo" at bounding box center [867, 643] width 317 height 25
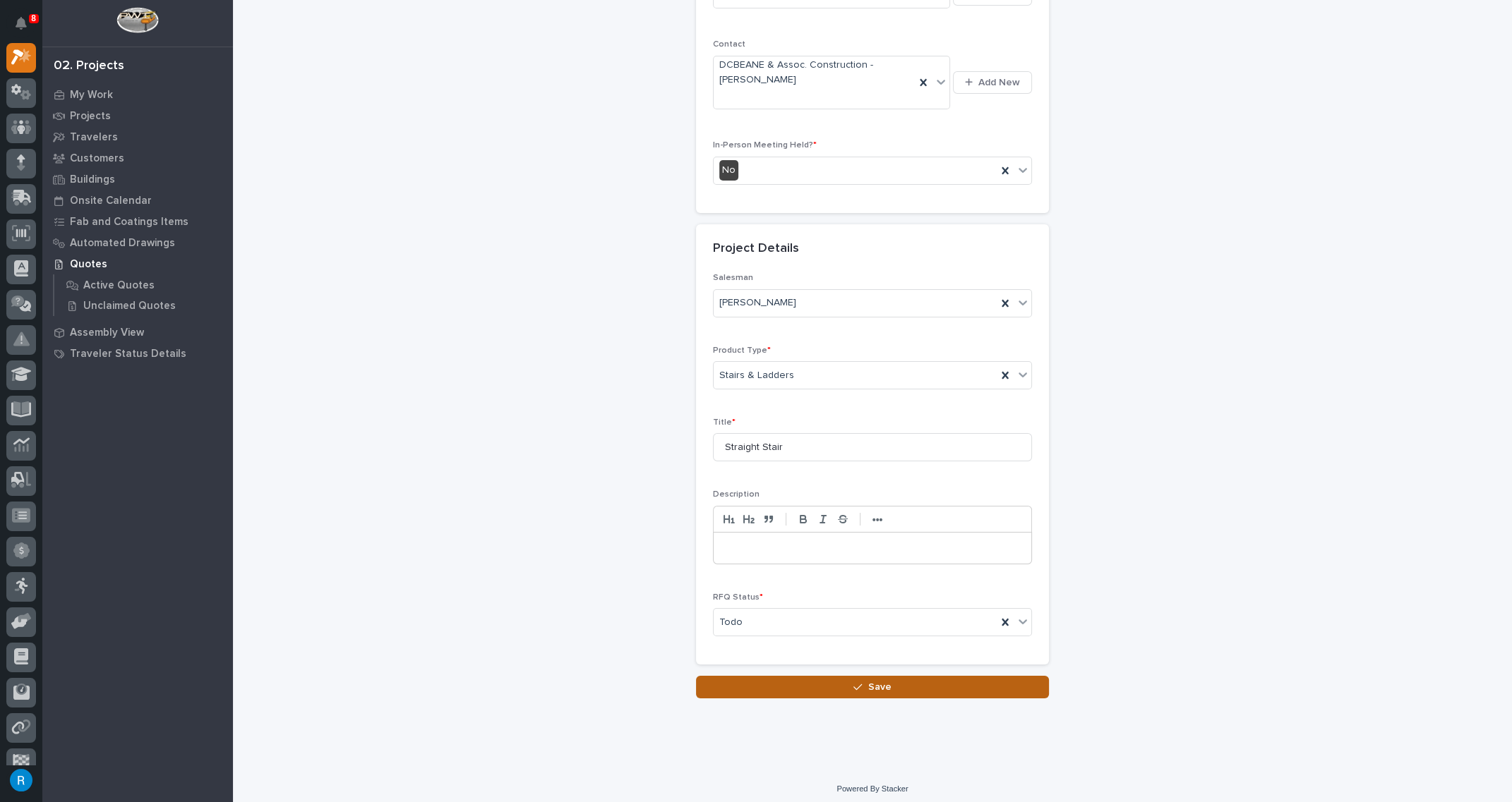
click at [872, 681] on span "Save" at bounding box center [880, 687] width 23 height 12
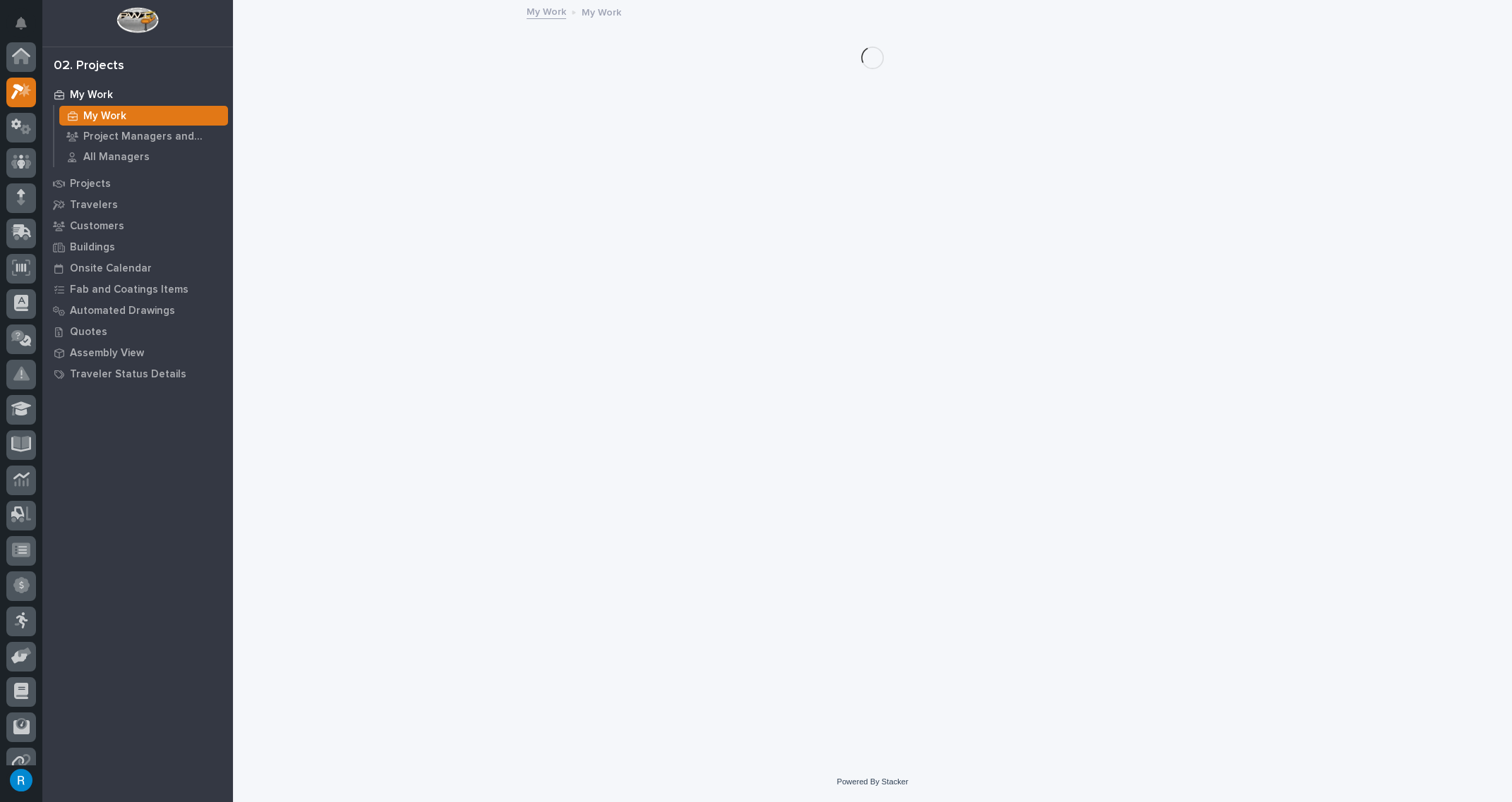
scroll to position [35, 0]
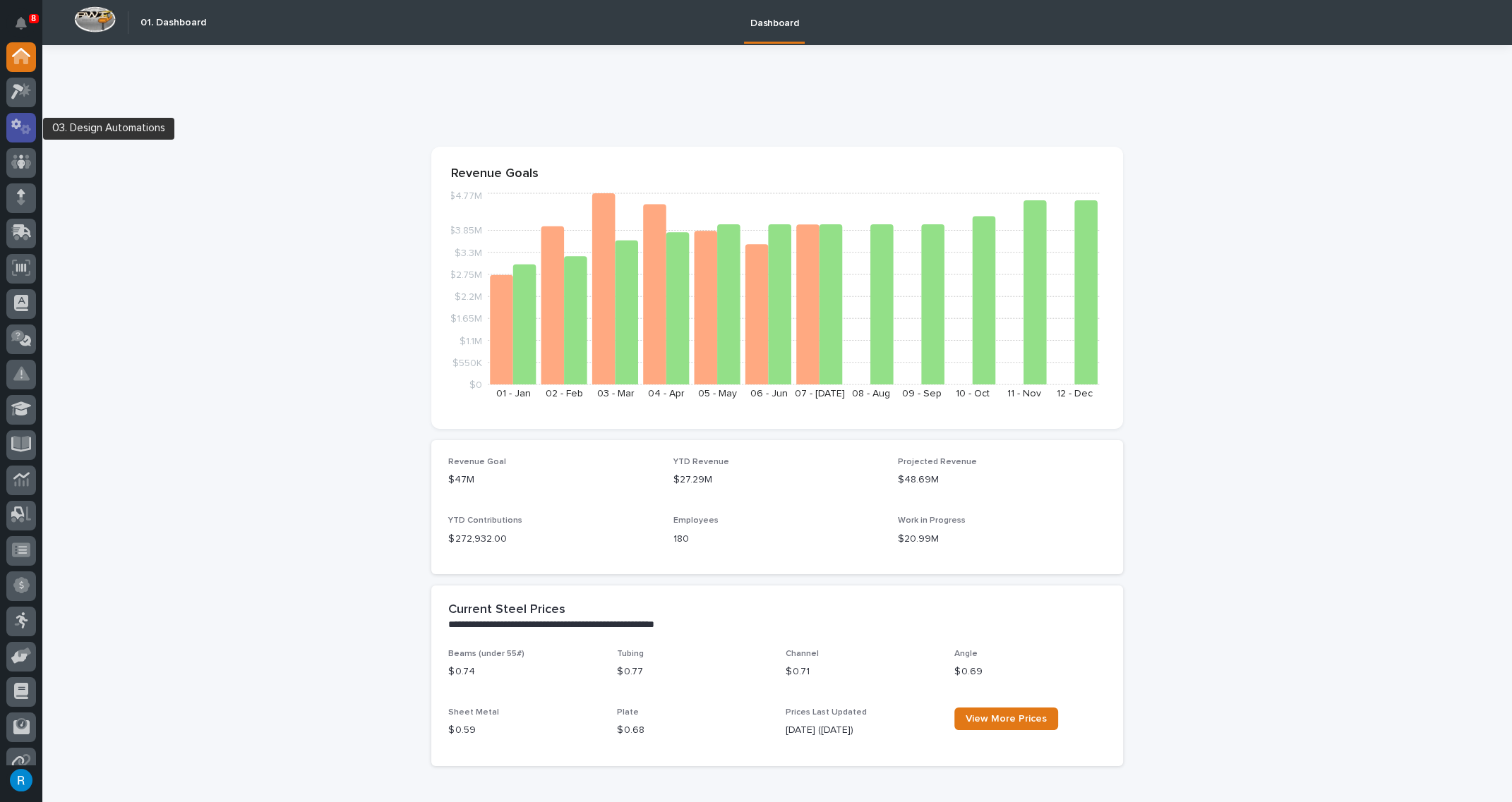
click at [21, 125] on icon at bounding box center [22, 127] width 21 height 16
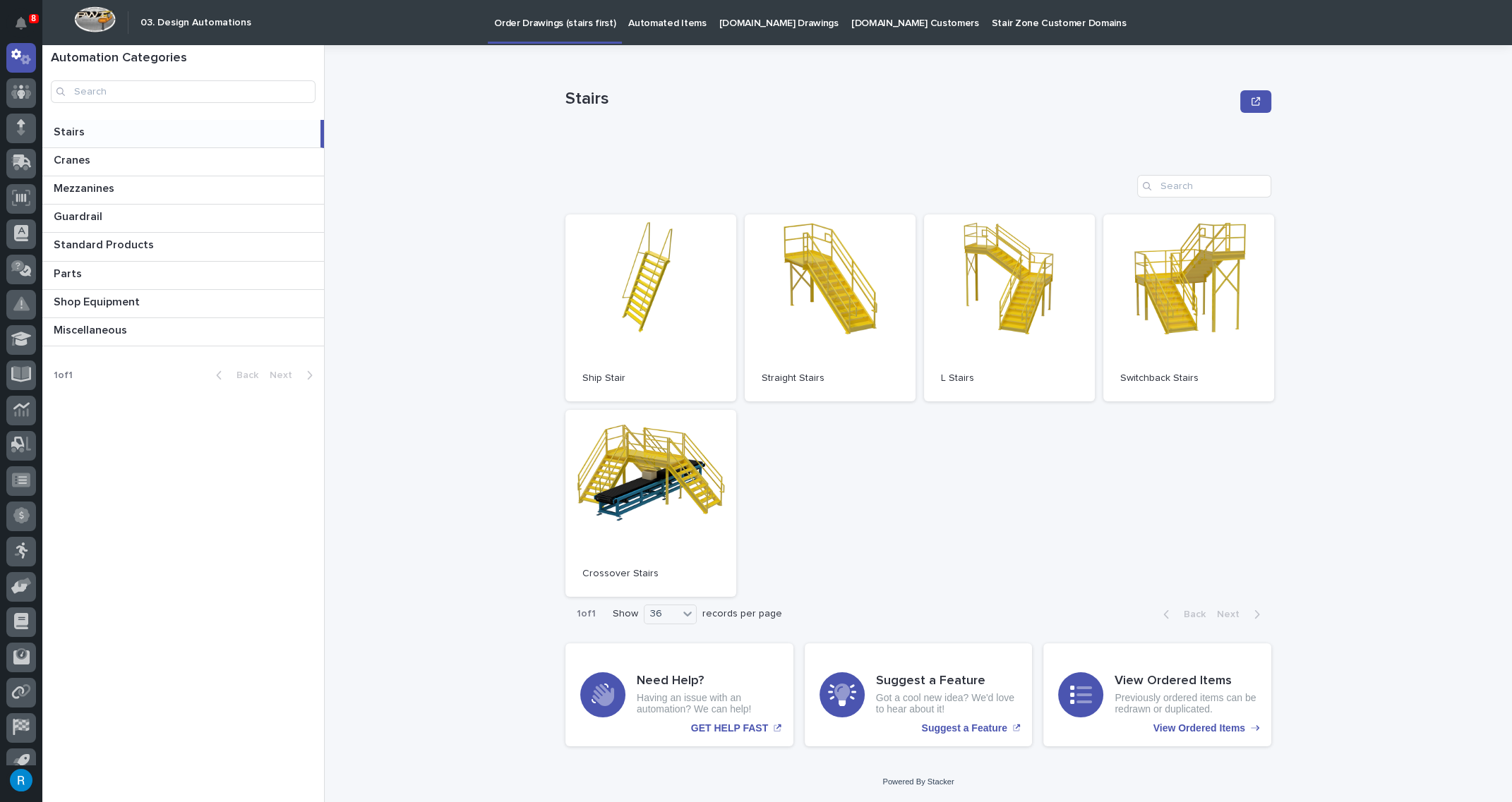
click at [536, 22] on p "Order Drawings (stairs first)" at bounding box center [554, 15] width 121 height 29
click at [533, 24] on p "Order Drawings (stairs first)" at bounding box center [554, 15] width 121 height 29
click at [833, 322] on link "Open" at bounding box center [829, 308] width 171 height 187
click at [642, 22] on p "Automated Items" at bounding box center [667, 15] width 78 height 29
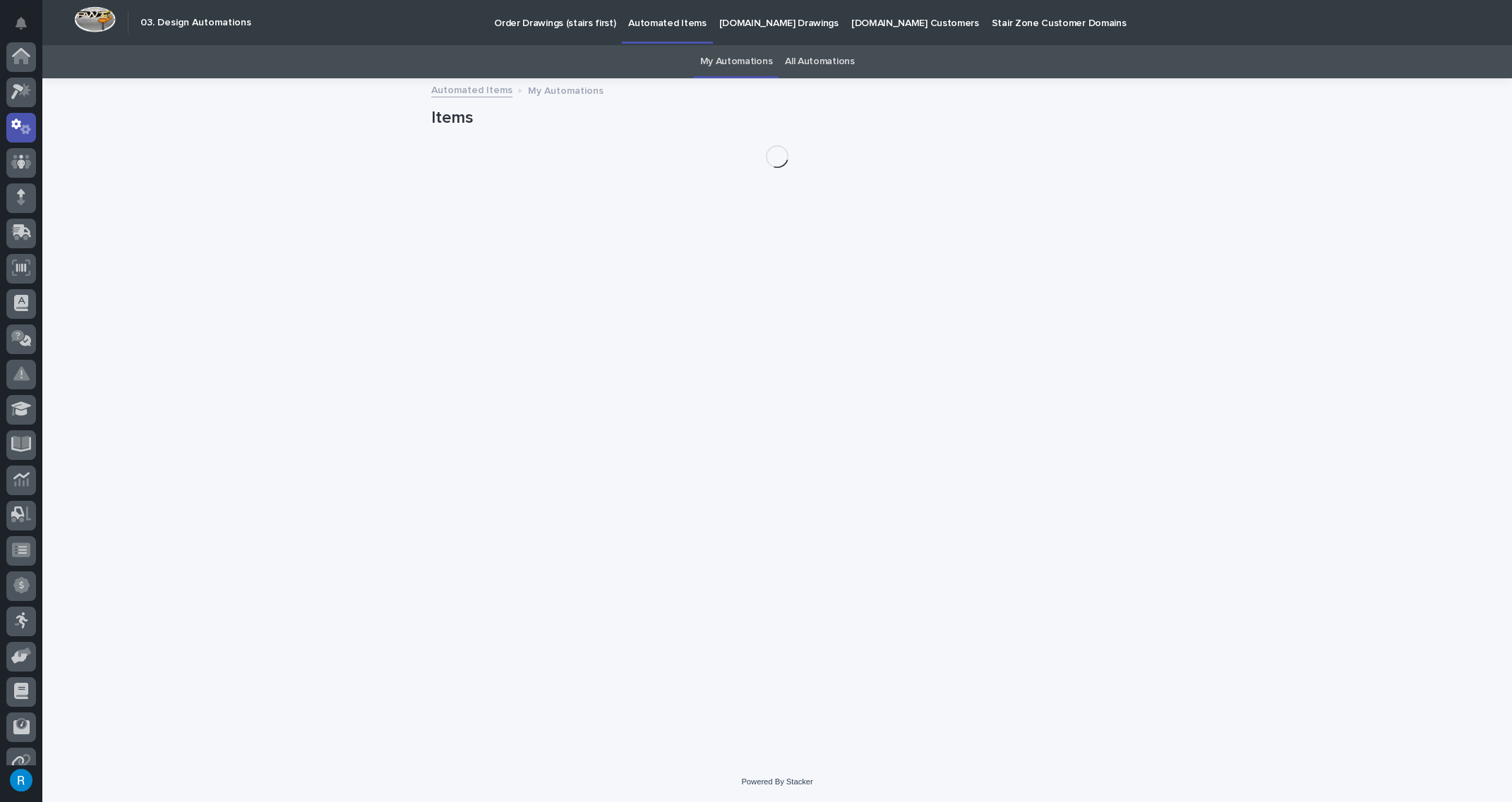
scroll to position [69, 0]
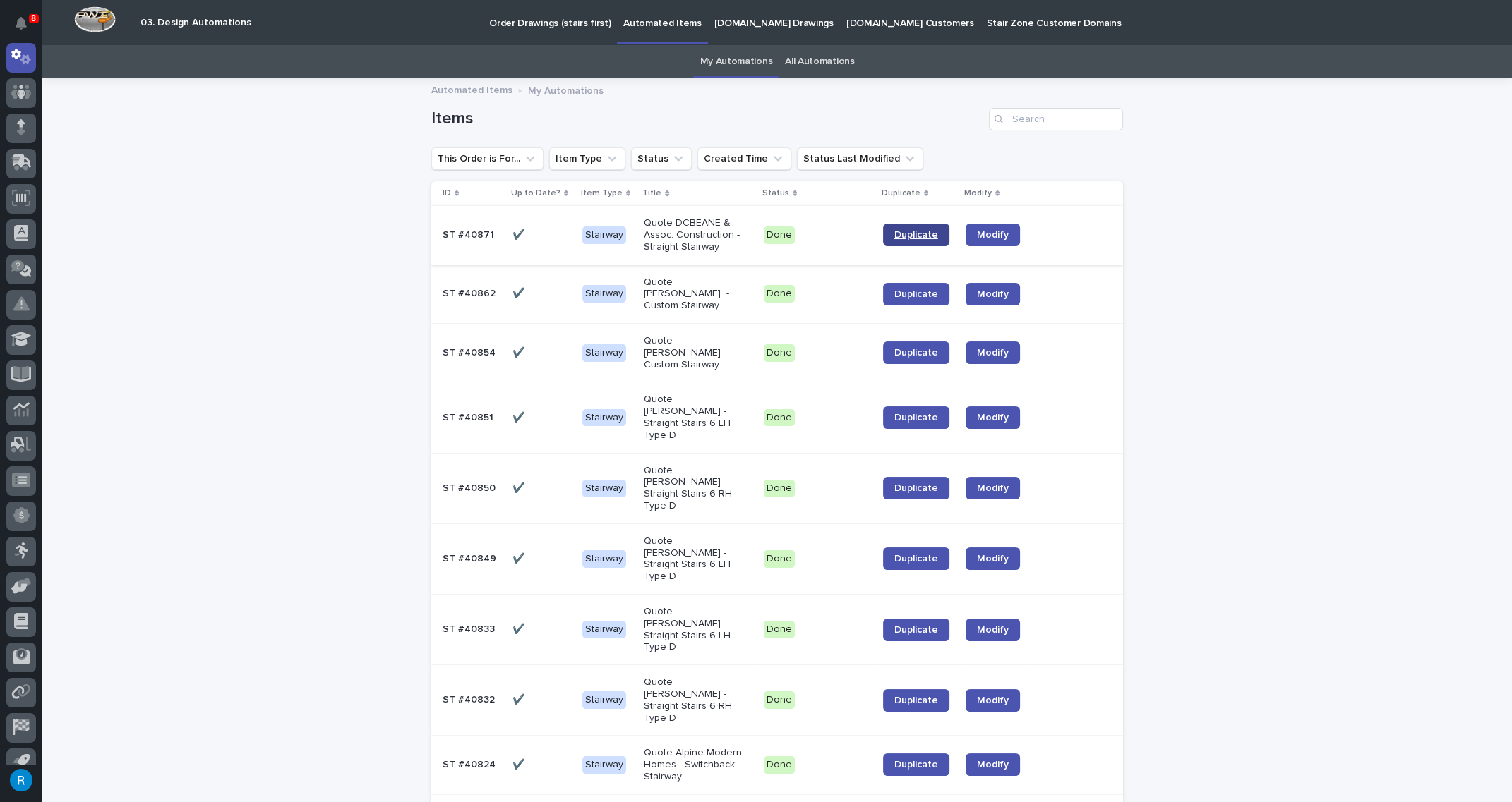
click at [908, 235] on span "Duplicate" at bounding box center [916, 235] width 44 height 10
